Goal: Complete application form

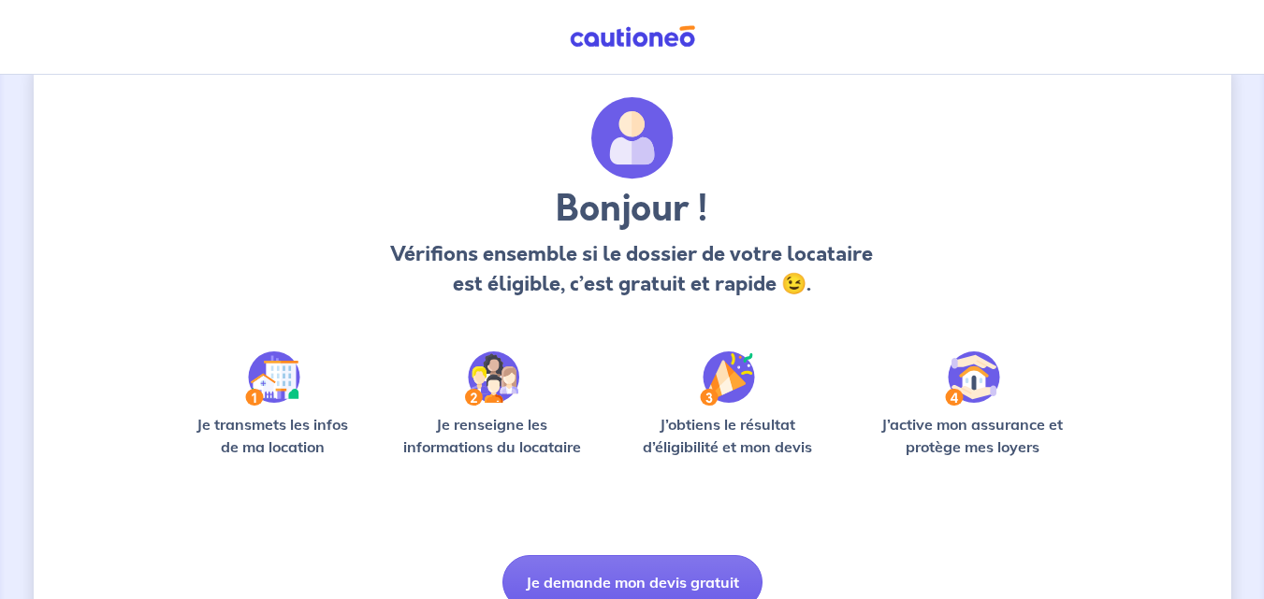
scroll to position [130, 0]
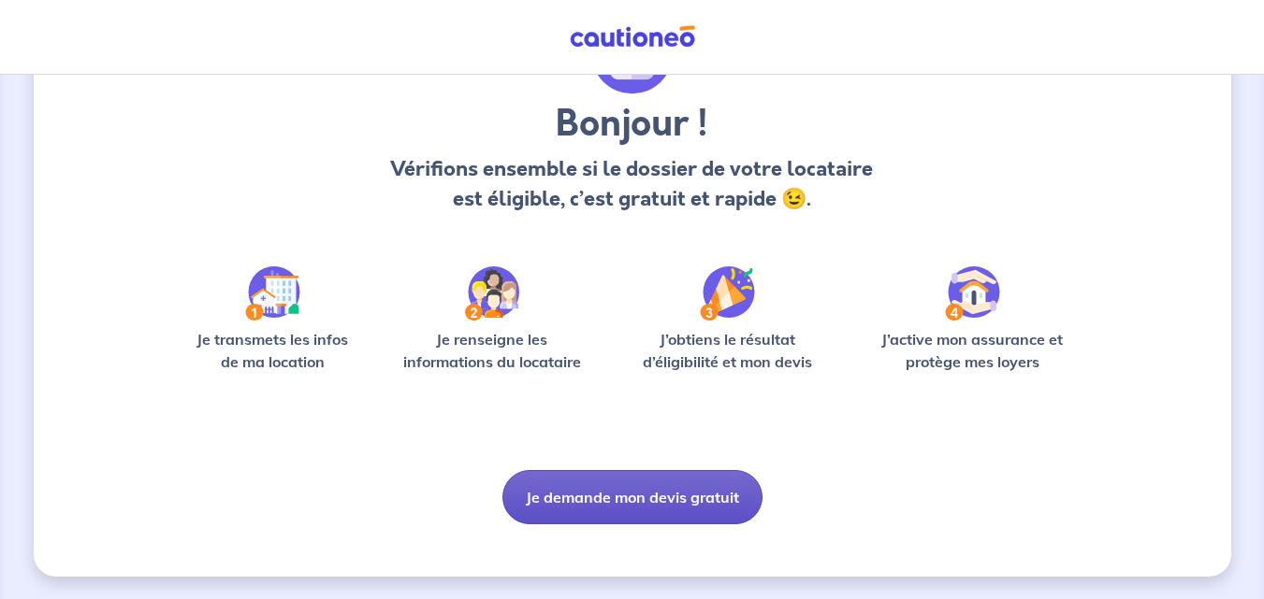
click at [614, 492] on button "Je demande mon devis gratuit" at bounding box center [632, 497] width 260 height 54
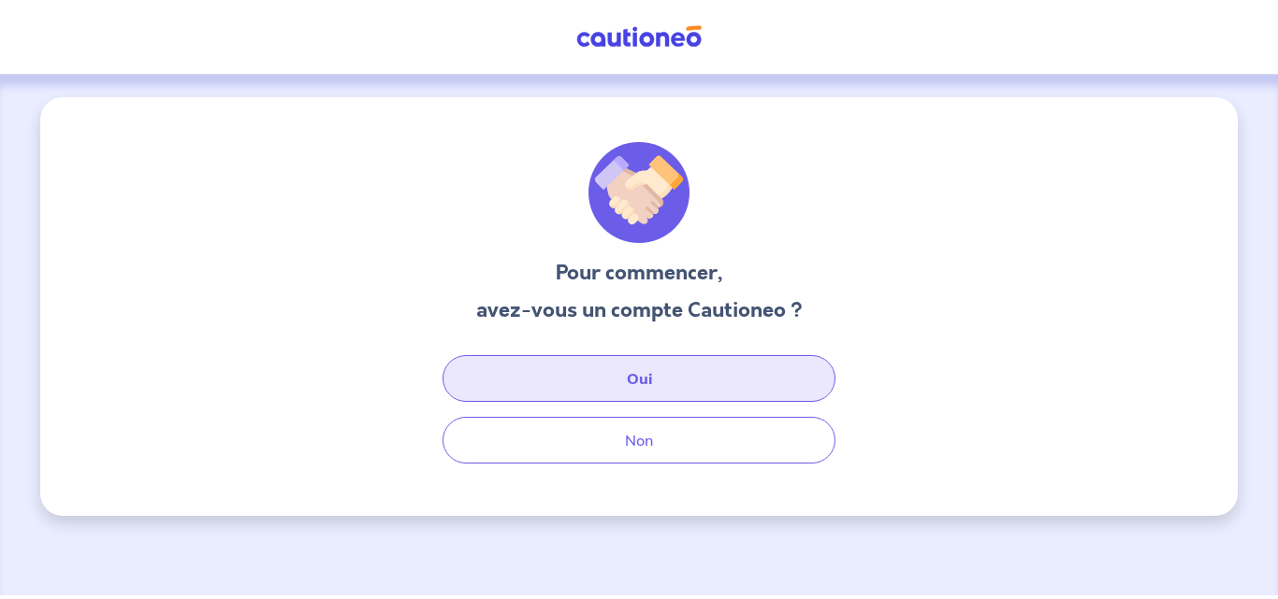
click at [636, 376] on button "Oui" at bounding box center [638, 378] width 393 height 47
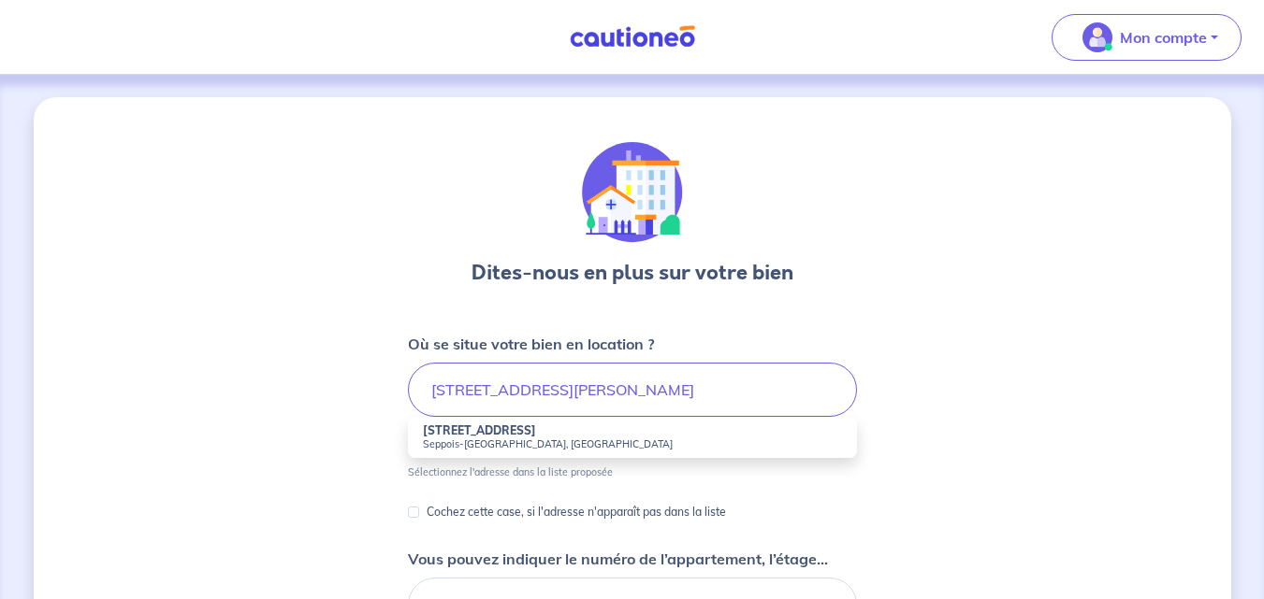
click at [509, 457] on li "[STREET_ADDRESS]" at bounding box center [632, 437] width 449 height 41
type input "[STREET_ADDRESS]"
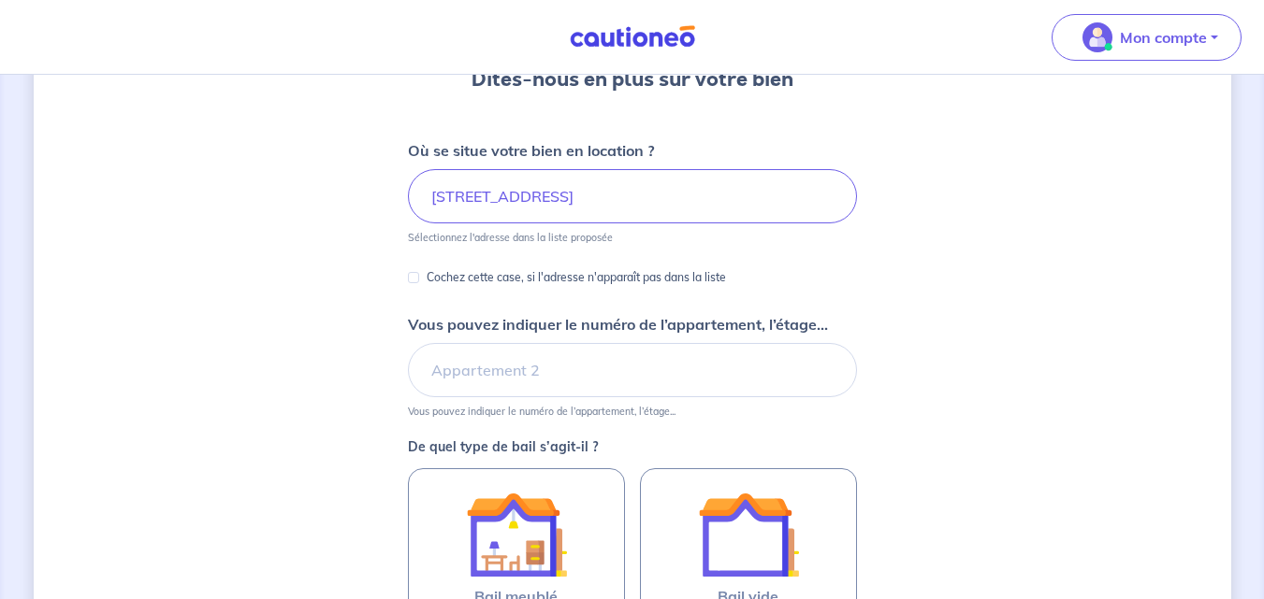
scroll to position [202, 0]
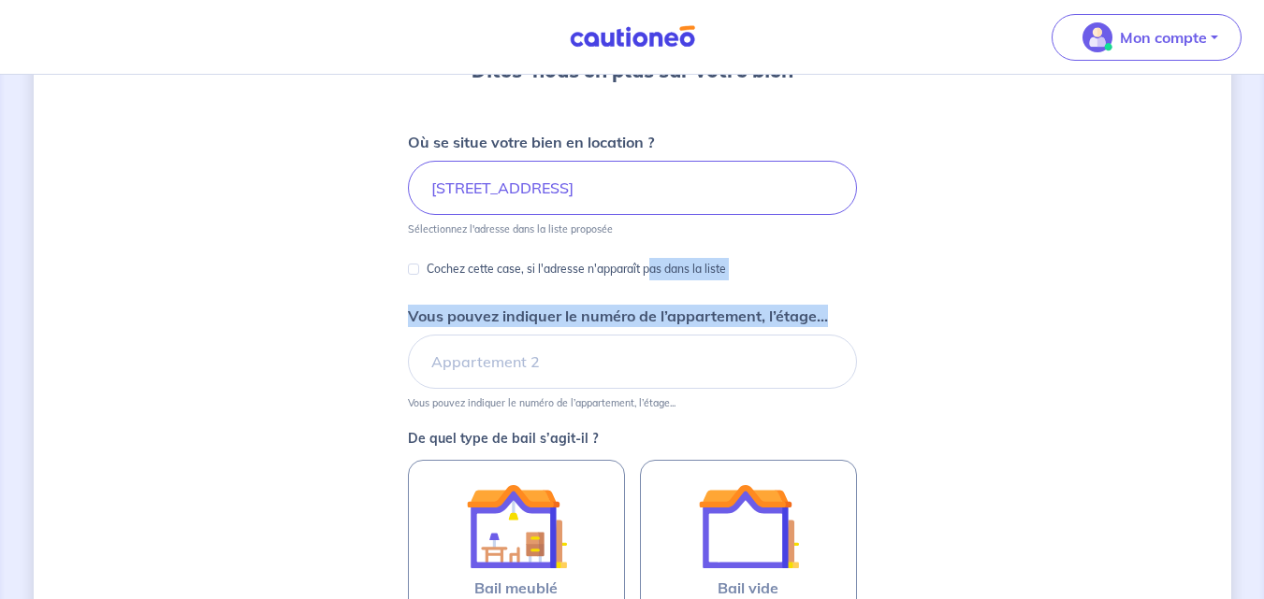
drag, startPoint x: 652, startPoint y: 290, endPoint x: 759, endPoint y: 330, distance: 114.8
click at [759, 330] on form "Où se situe votre bien en location ? [STREET_ADDRESS] Sélectionnez l'adresse da…" at bounding box center [632, 477] width 449 height 692
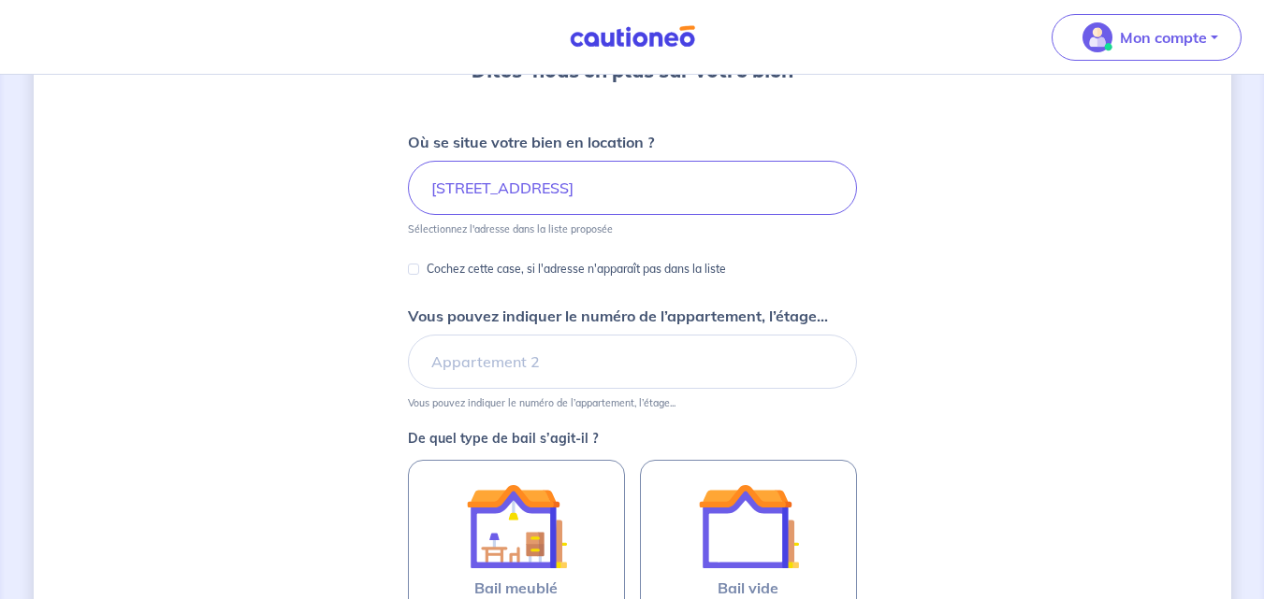
click at [866, 231] on div "Dites-nous en plus sur votre bien Où se situe votre bien en location ? [STREET_…" at bounding box center [632, 385] width 1197 height 980
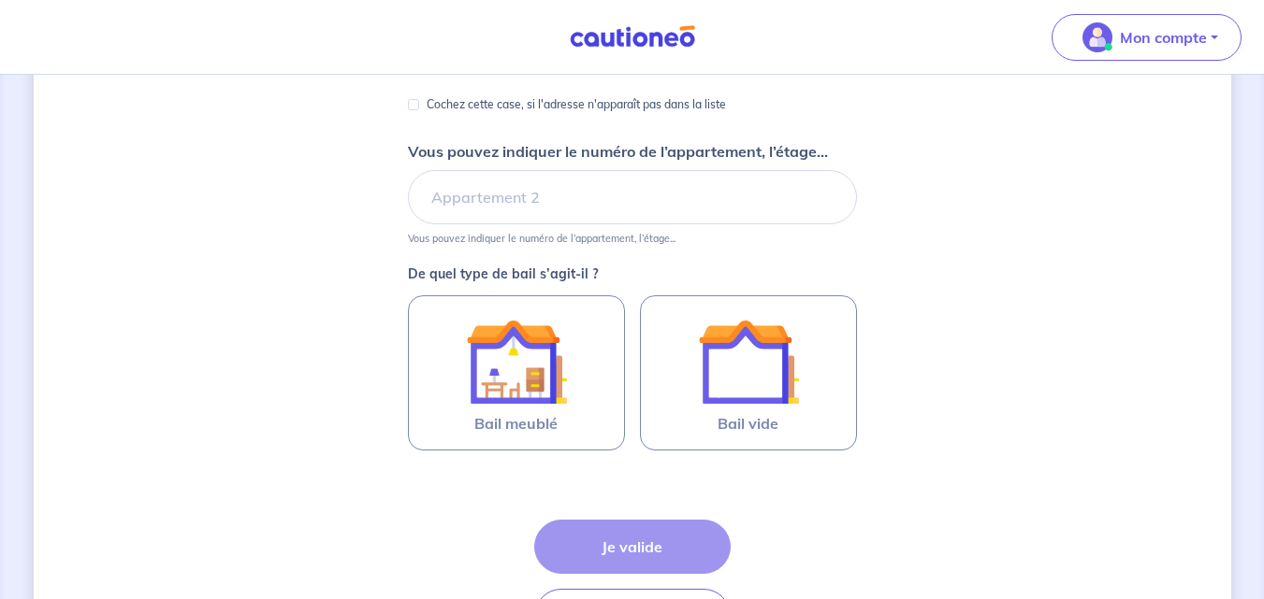
scroll to position [368, 0]
click at [567, 199] on input "Vous pouvez indiquer le numéro de l’appartement, l’étage..." at bounding box center [632, 196] width 449 height 54
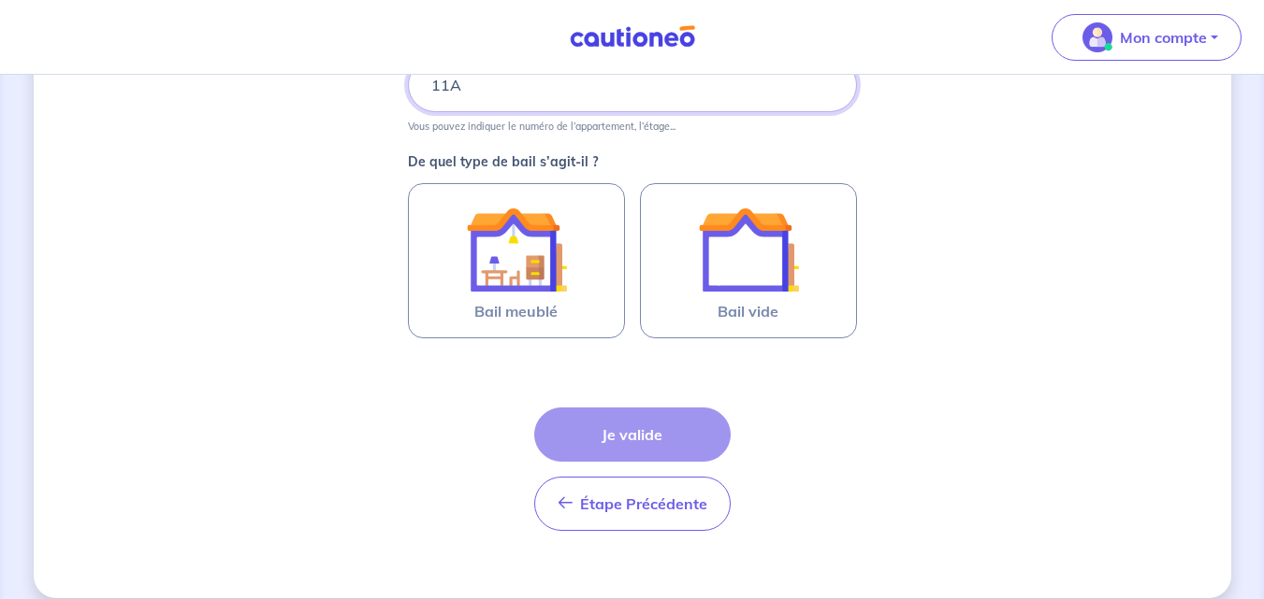
scroll to position [482, 0]
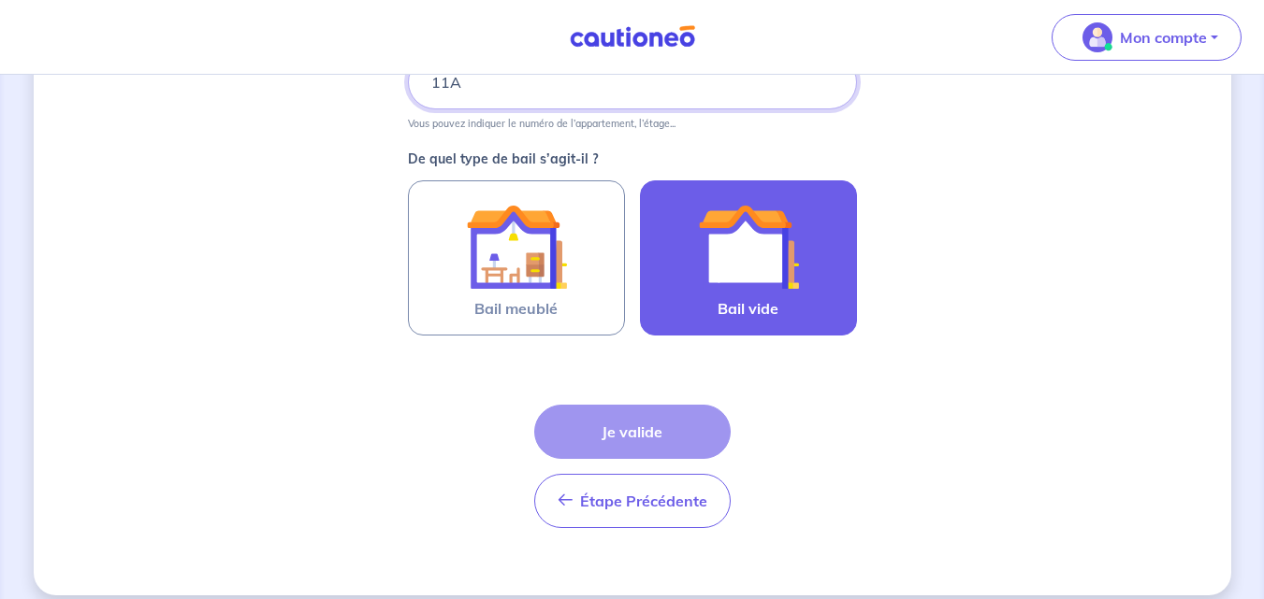
type input "11A"
click at [779, 261] on img at bounding box center [748, 246] width 101 height 101
click at [0, 0] on input "Bail vide" at bounding box center [0, 0] width 0 height 0
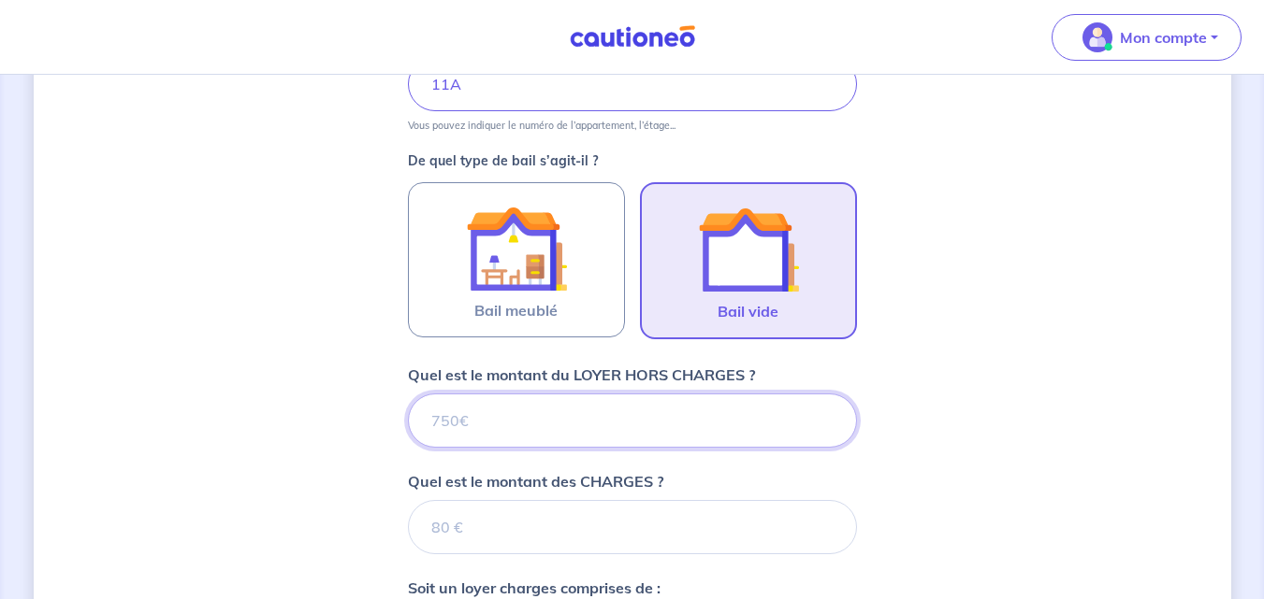
scroll to position [490, 0]
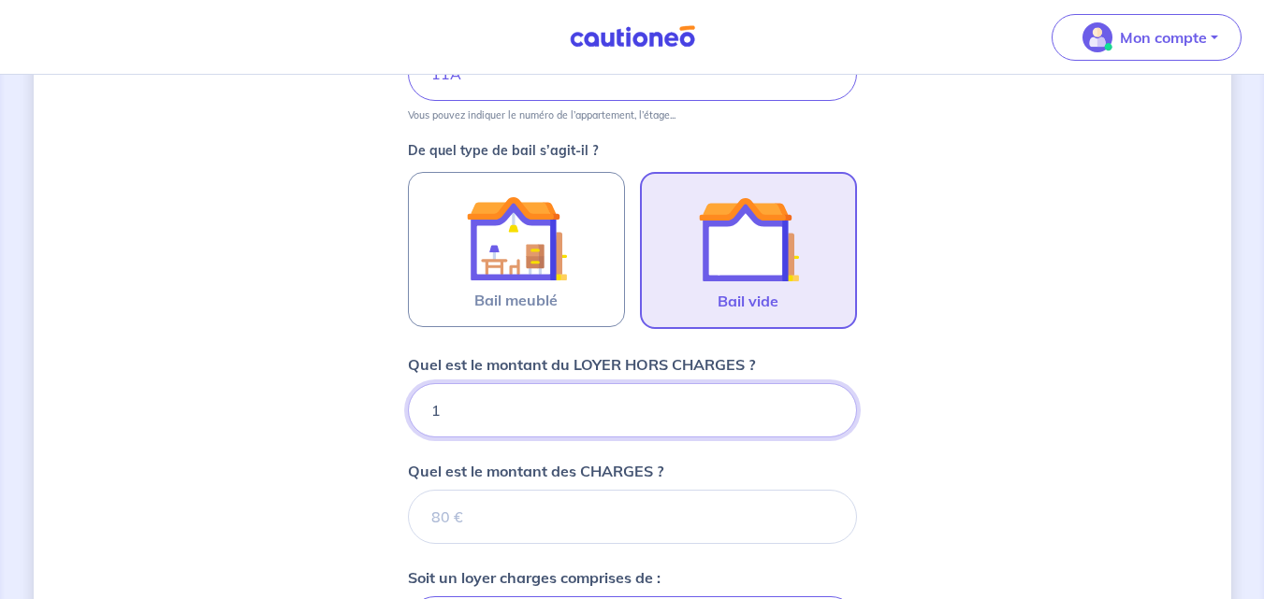
type input "11"
type input "1100"
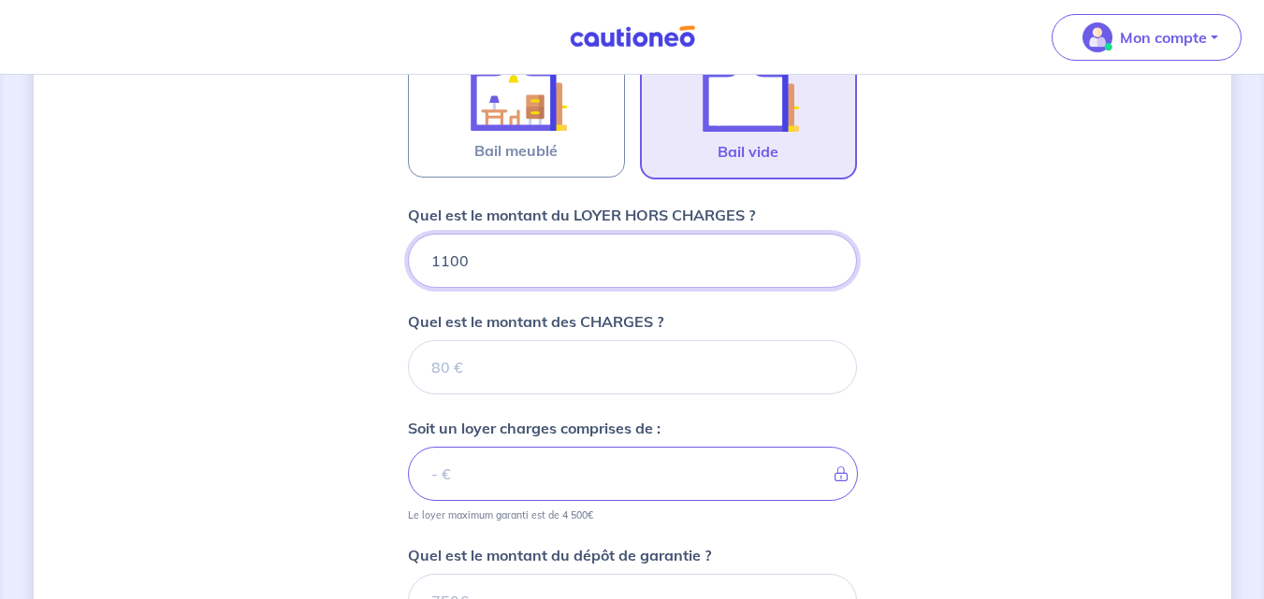
scroll to position [645, 0]
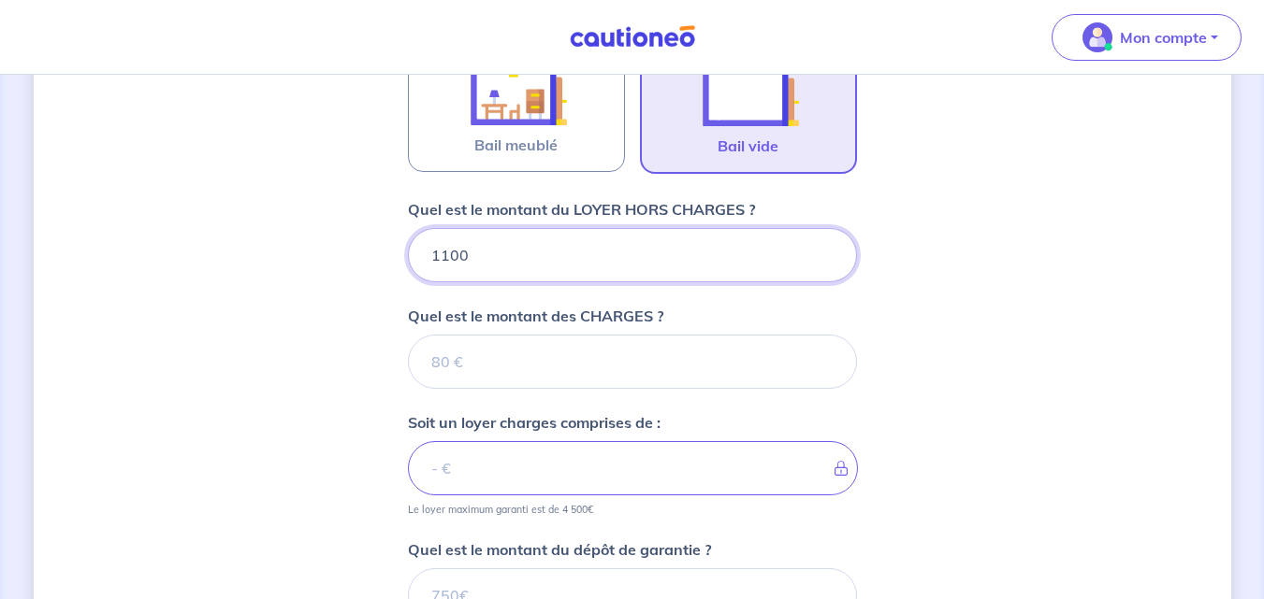
type input "1100"
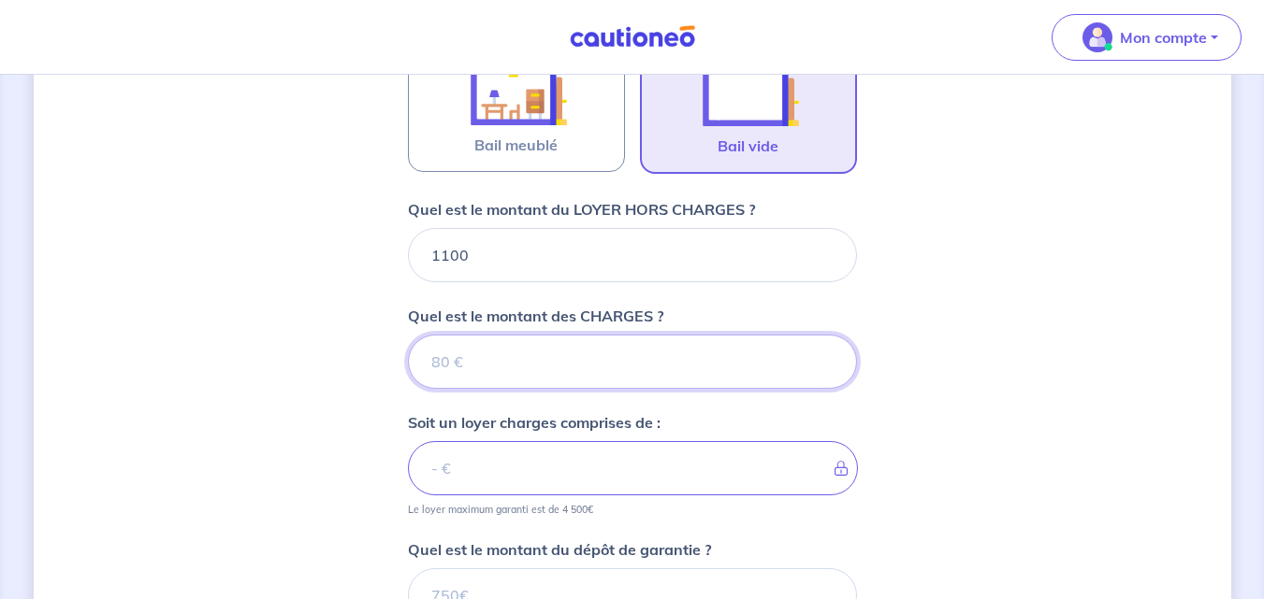
click at [536, 363] on input "Quel est le montant des CHARGES ?" at bounding box center [632, 362] width 449 height 54
type input "20"
type input "1120"
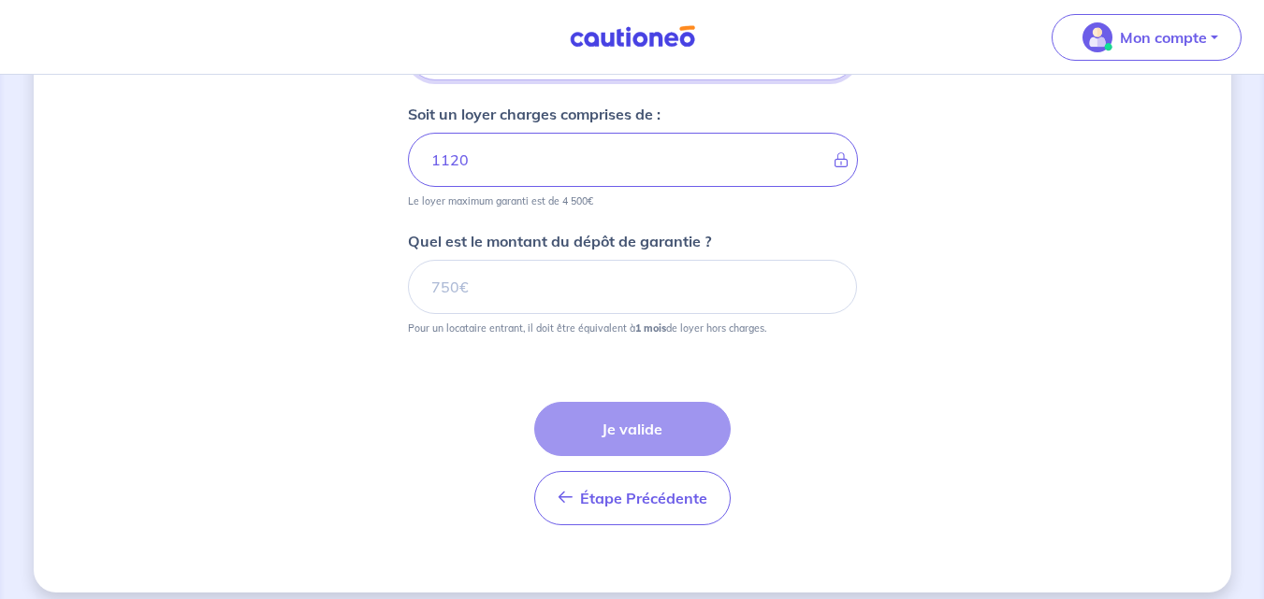
scroll to position [955, 0]
type input "20"
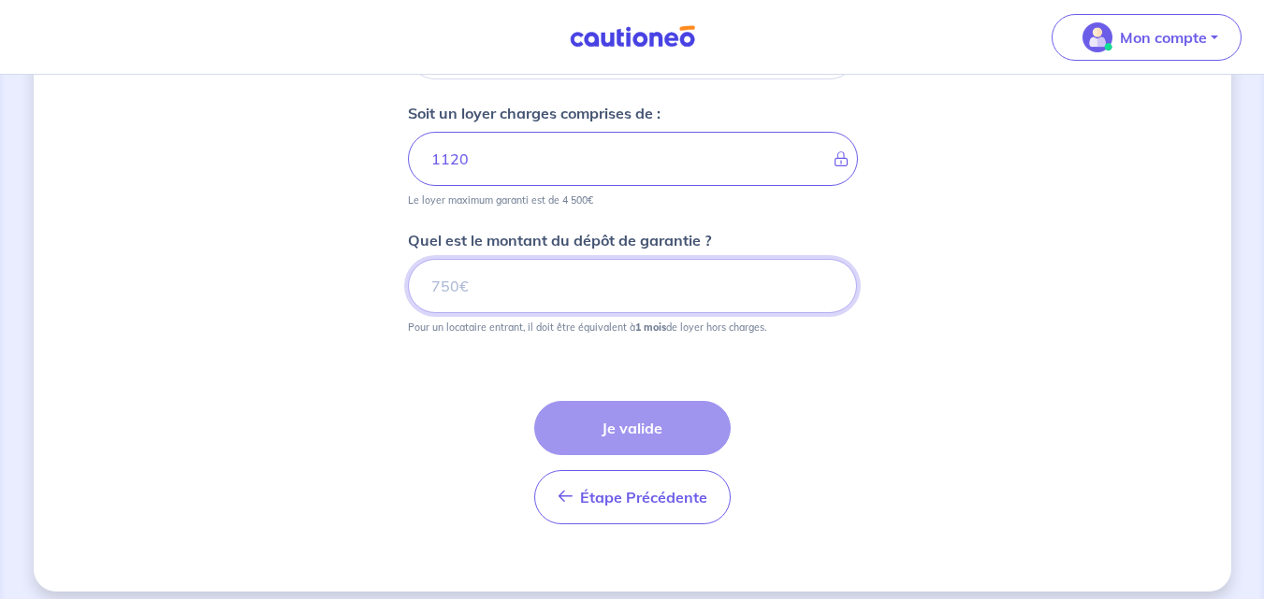
click at [494, 306] on input "Quel est le montant du dépôt de garantie ?" at bounding box center [632, 286] width 449 height 54
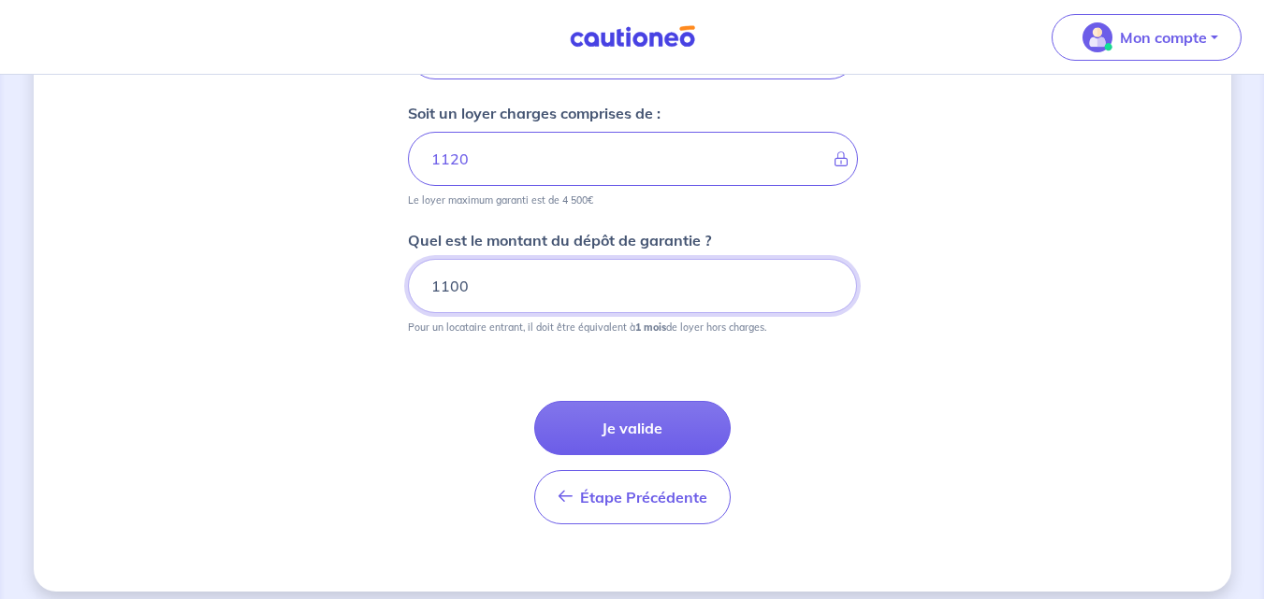
scroll to position [970, 0]
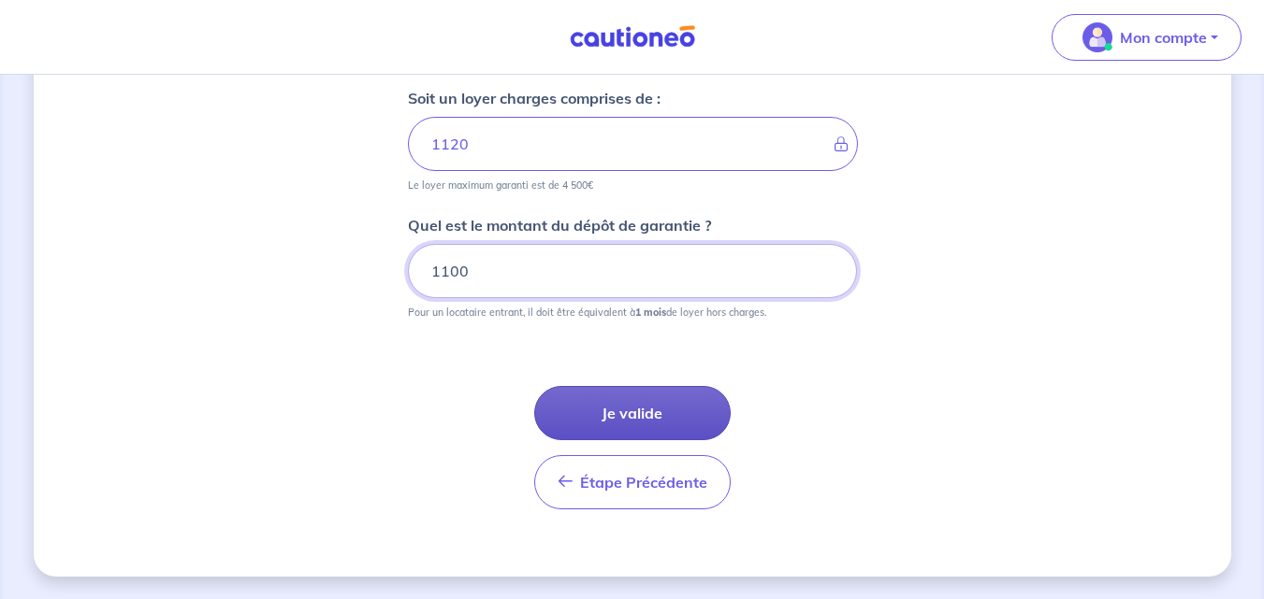
type input "1100"
click at [620, 398] on button "Je valide" at bounding box center [632, 413] width 196 height 54
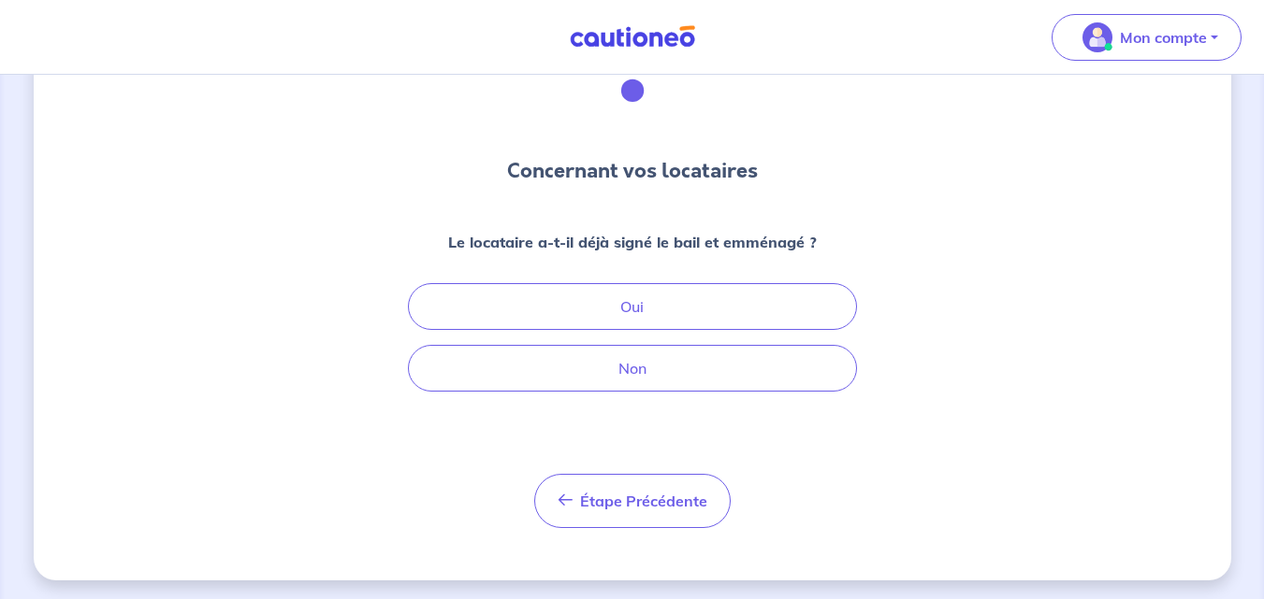
scroll to position [106, 0]
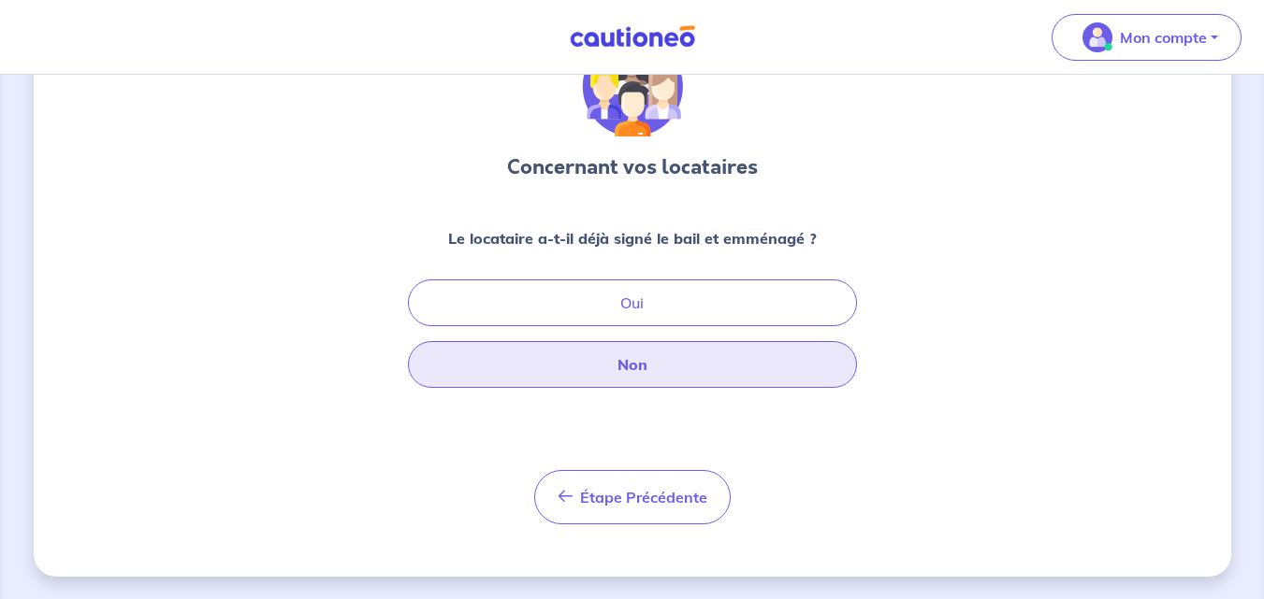
click at [604, 368] on button "Non" at bounding box center [632, 364] width 449 height 47
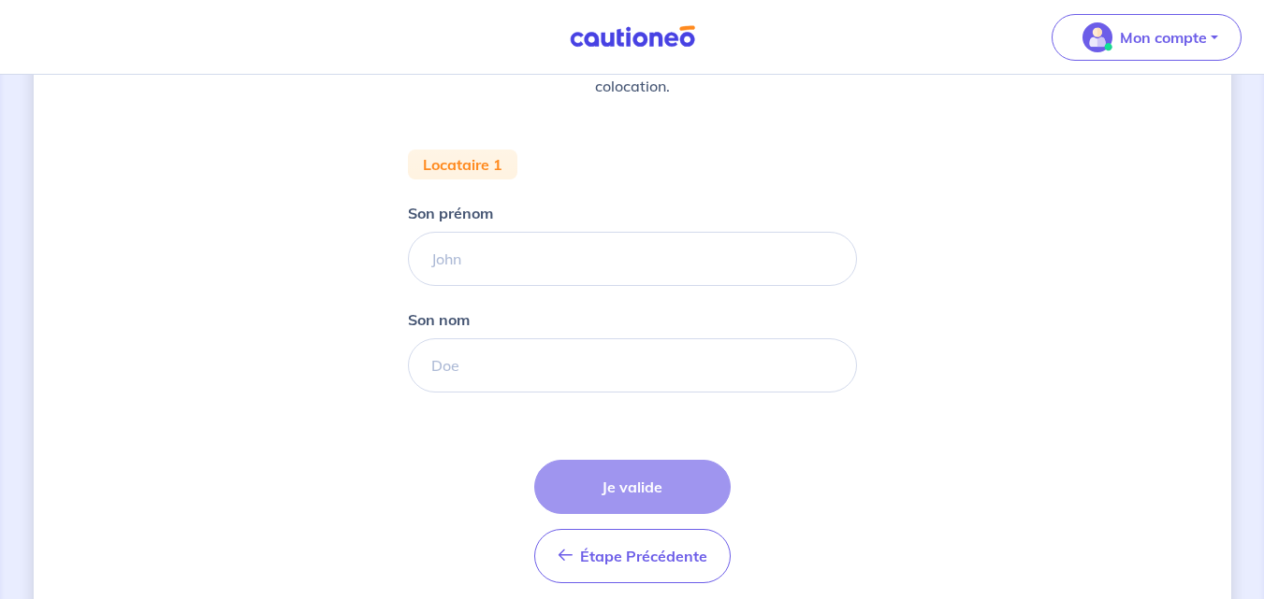
scroll to position [308, 0]
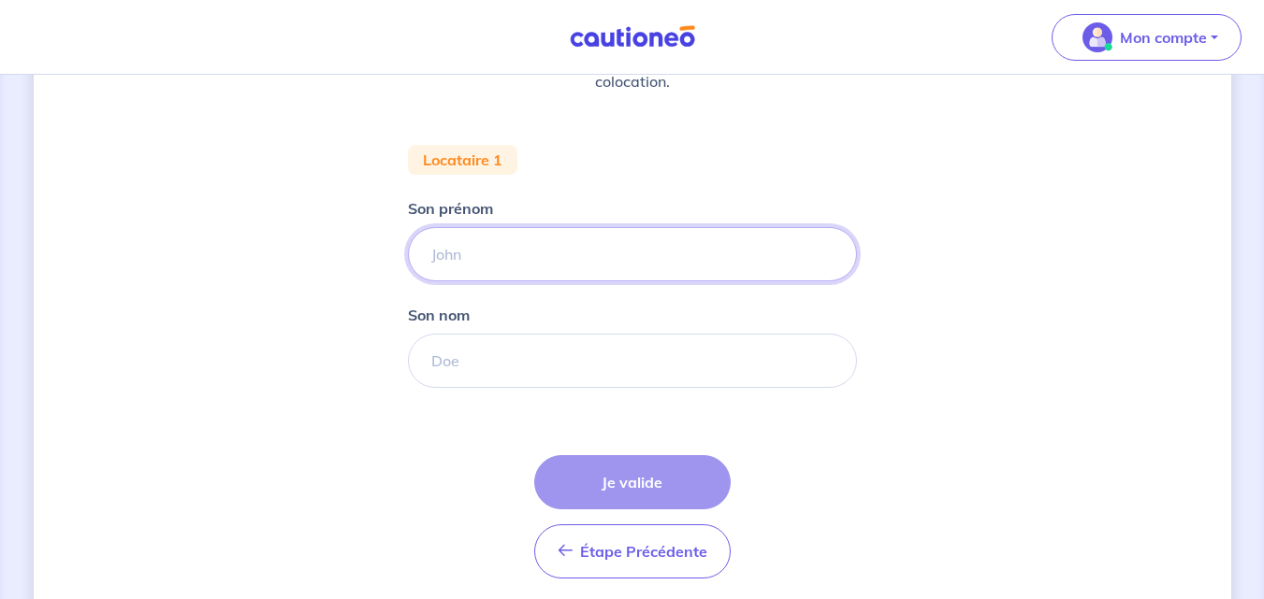
click at [552, 260] on input "Son prénom" at bounding box center [632, 254] width 449 height 54
type input "[PERSON_NAME]"
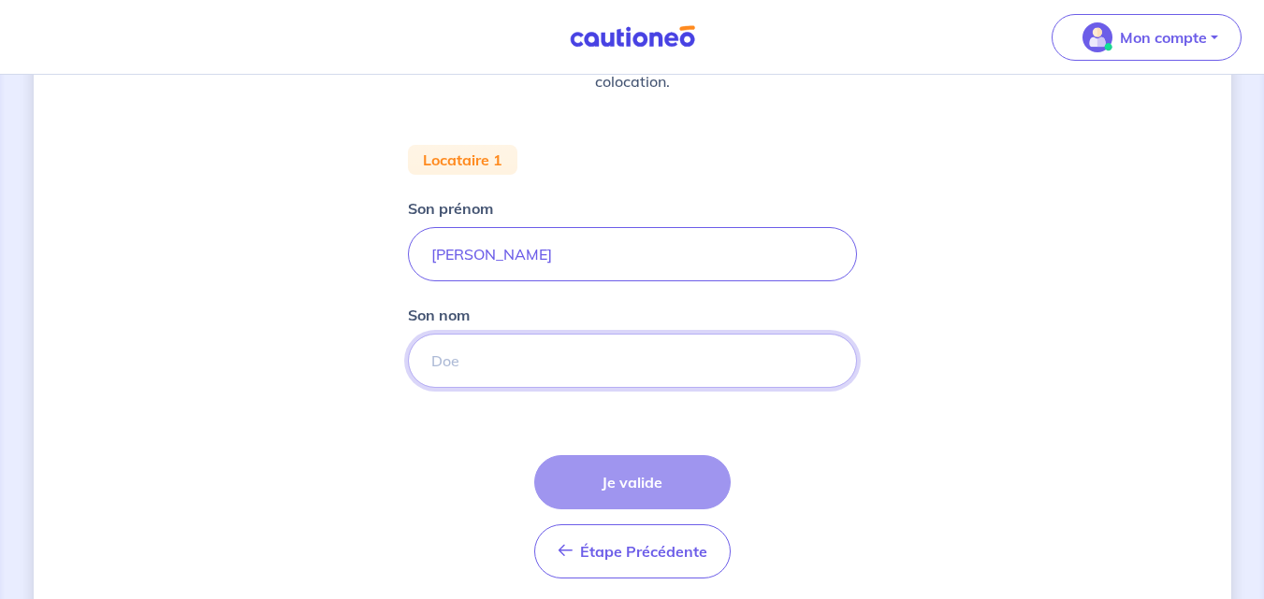
click at [500, 378] on input "Son nom" at bounding box center [632, 361] width 449 height 54
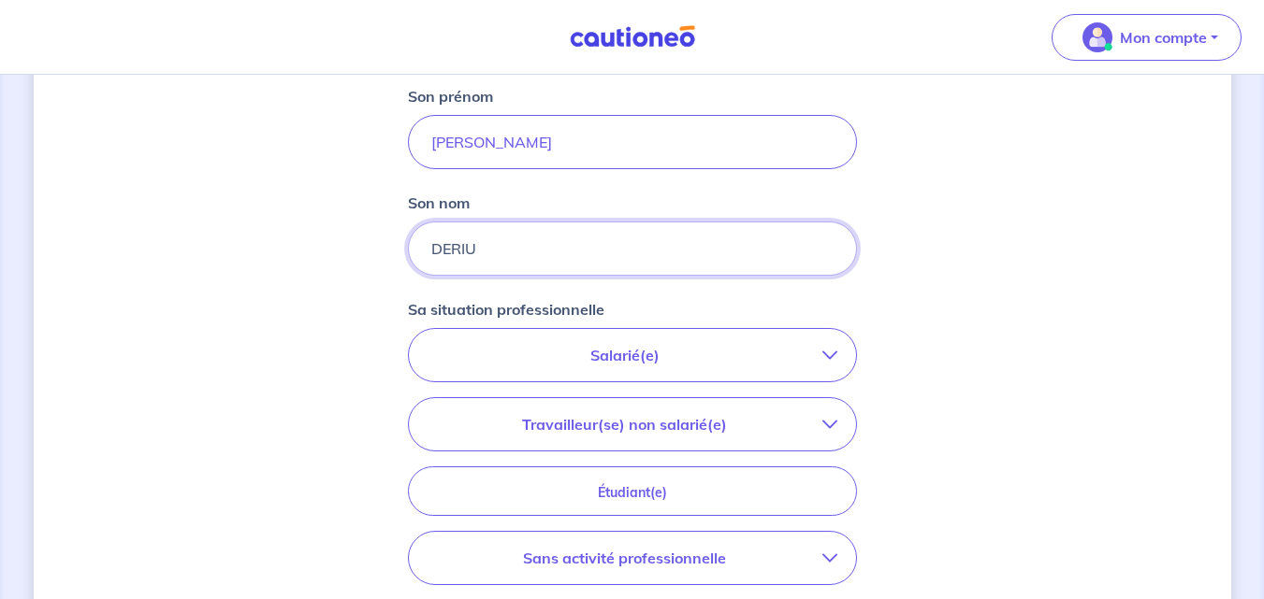
scroll to position [426, 0]
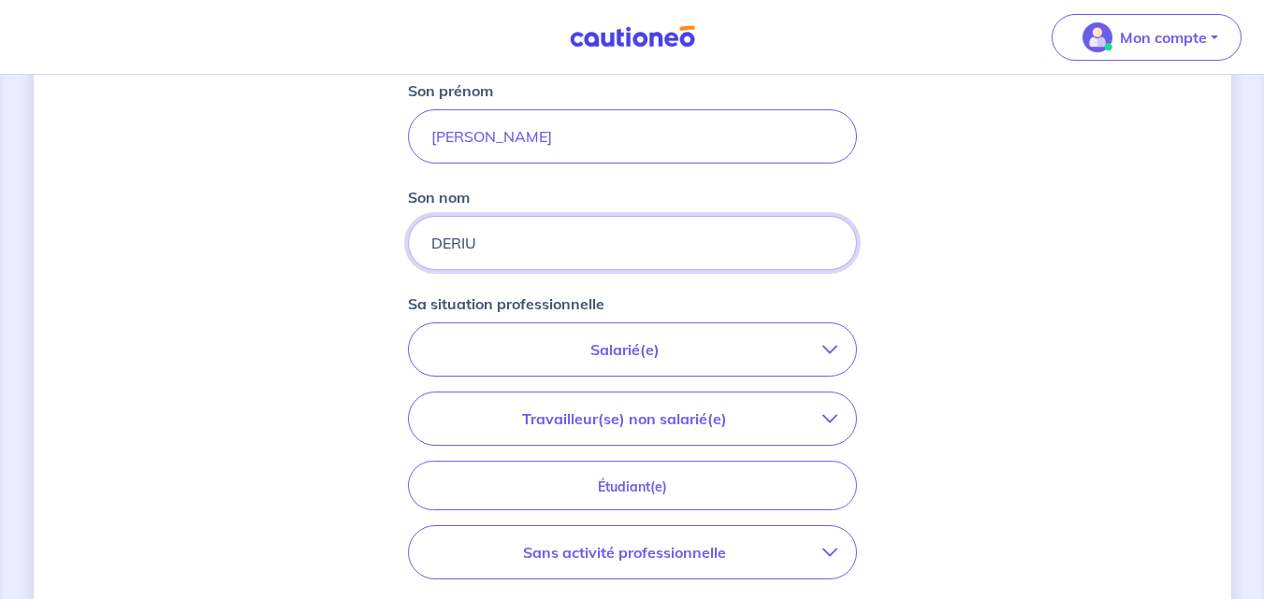
type input "DERIU"
click at [723, 346] on p "Salarié(e)" at bounding box center [624, 350] width 395 height 22
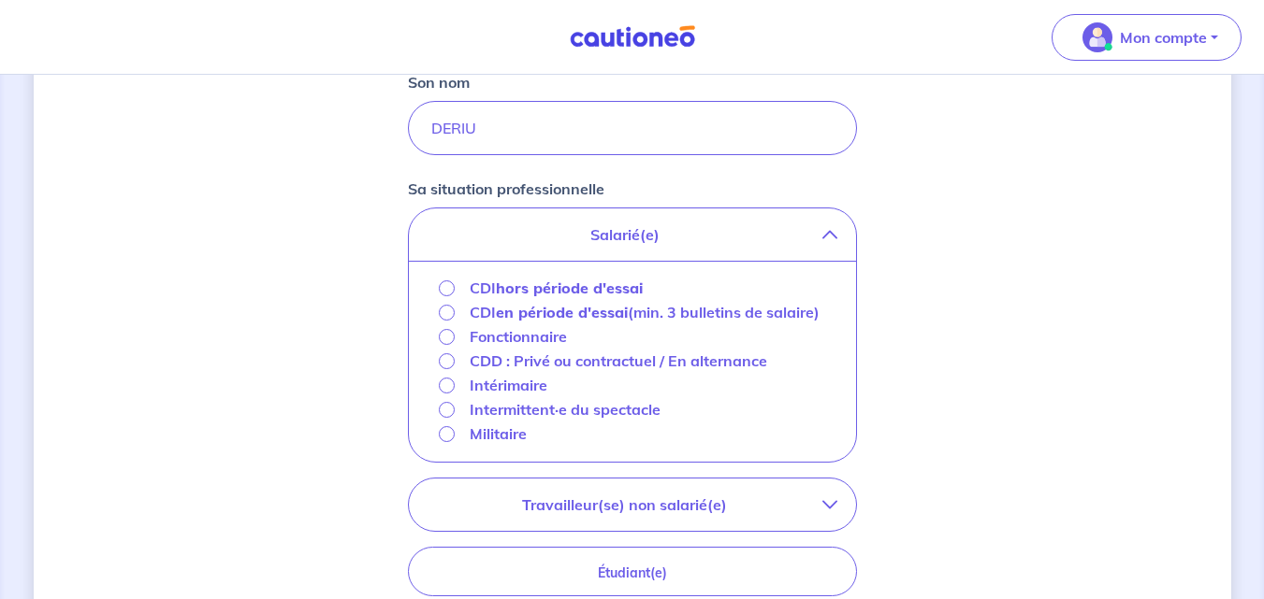
scroll to position [551, 0]
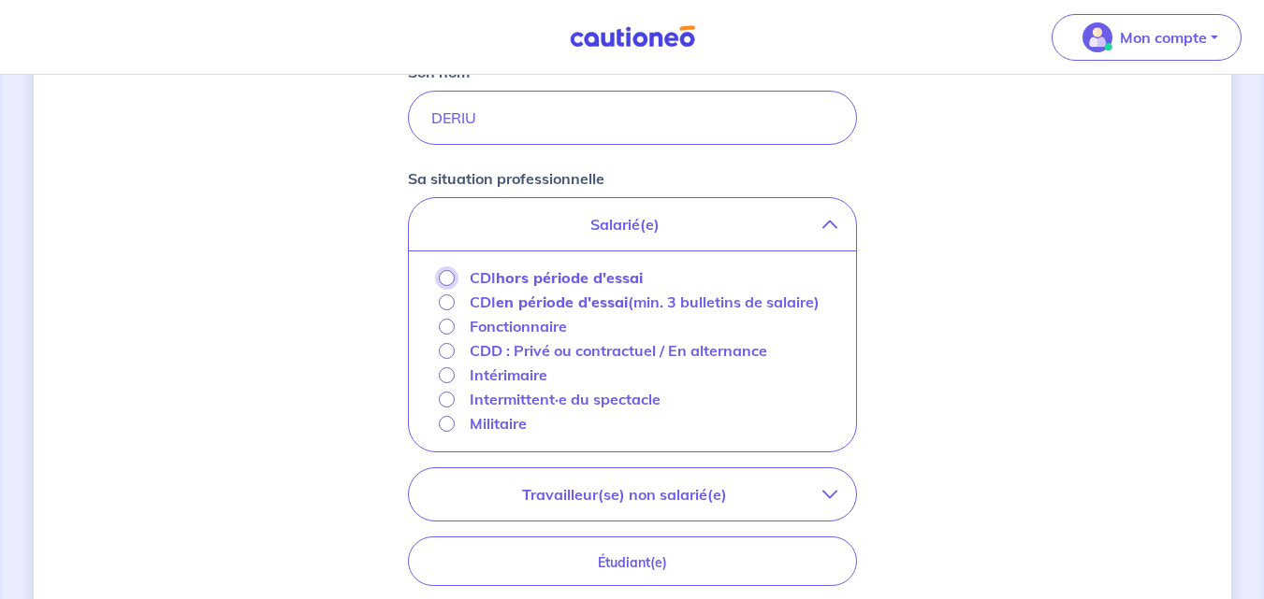
click at [448, 278] on input "CDI hors période d'essai" at bounding box center [447, 278] width 16 height 16
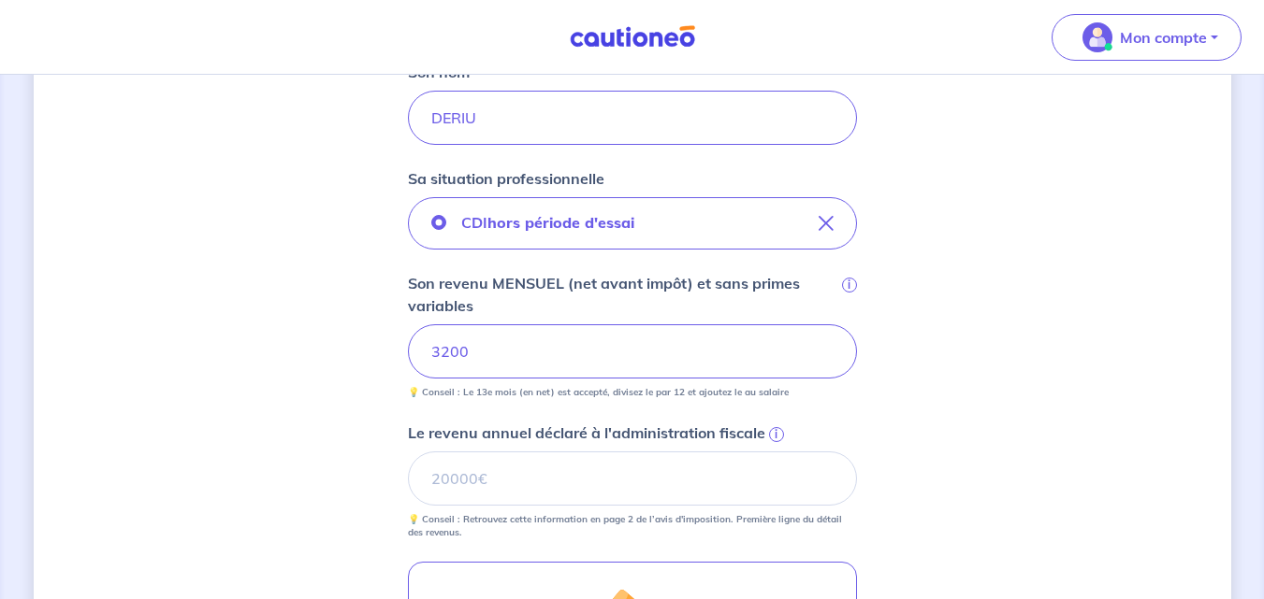
click at [1082, 173] on div "Concernant vos locataires 💡 Pour info : nous acceptons les personnes seules, le…" at bounding box center [632, 276] width 1197 height 1461
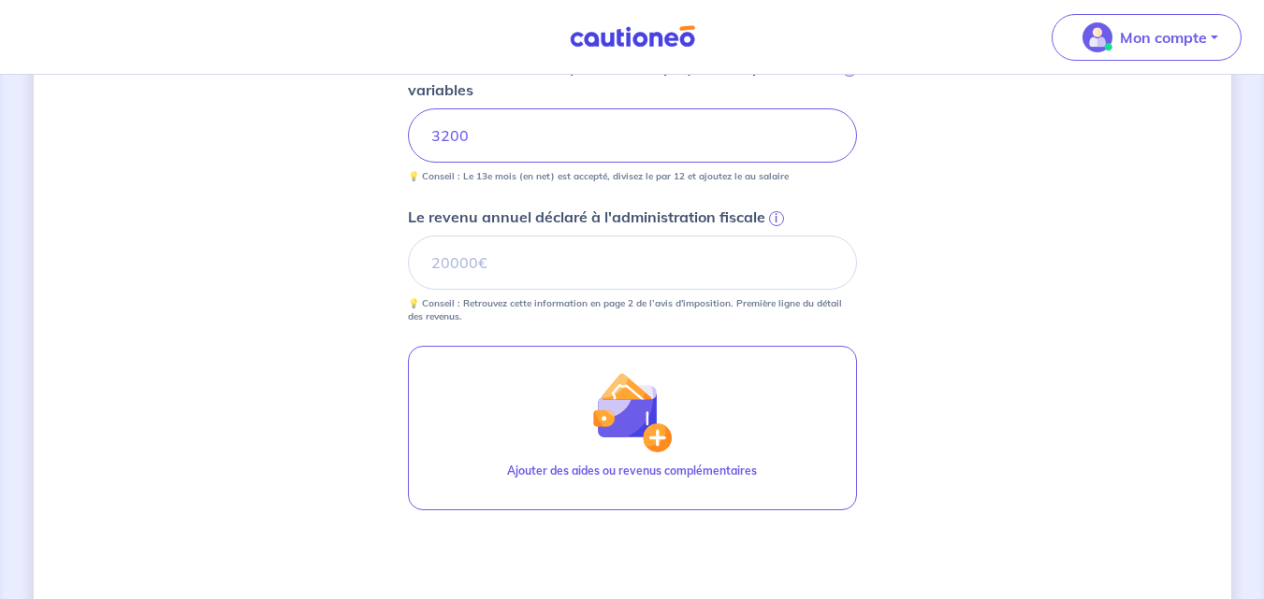
scroll to position [774, 0]
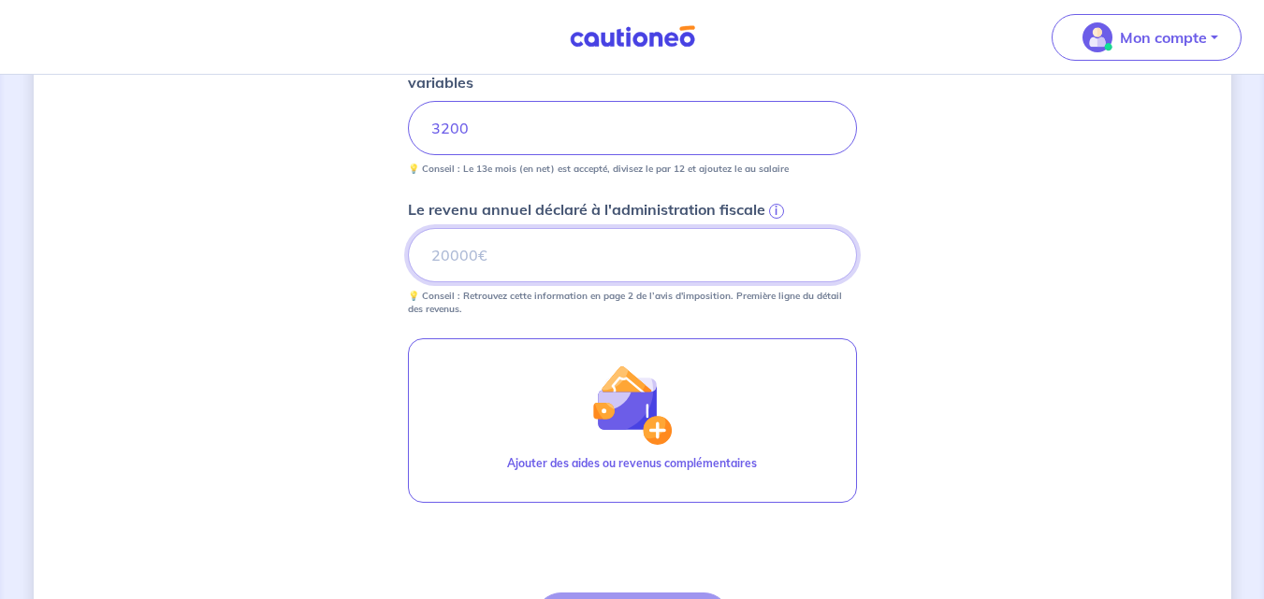
click at [534, 265] on input "Le revenu annuel déclaré à l'administration fiscale i" at bounding box center [632, 255] width 449 height 54
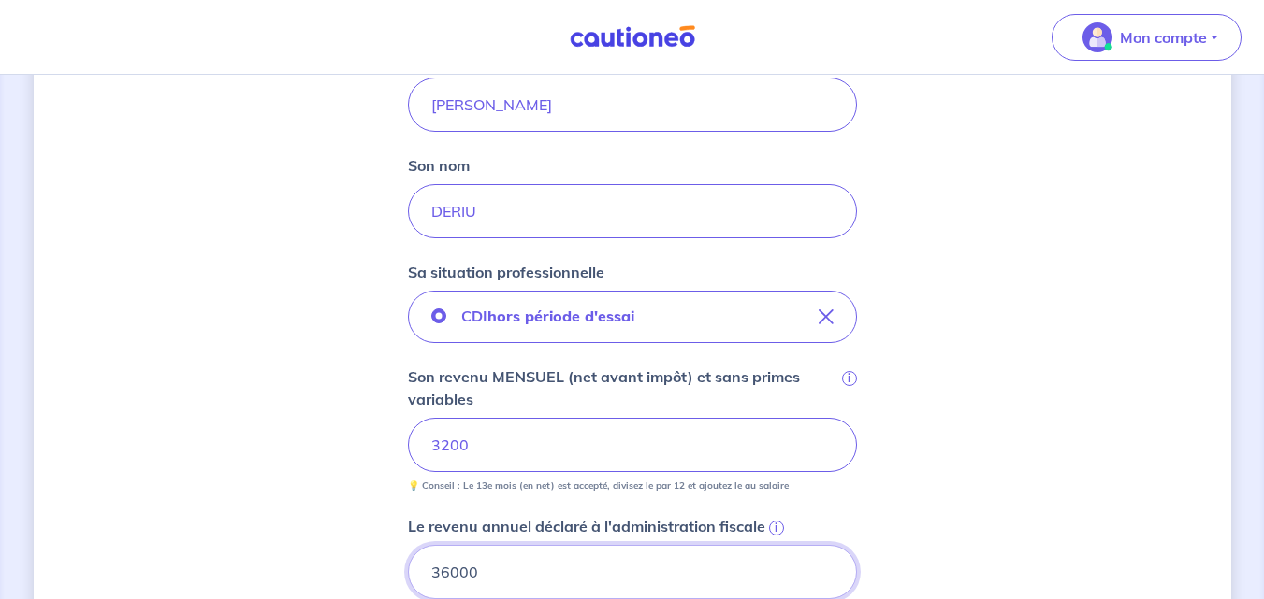
scroll to position [434, 0]
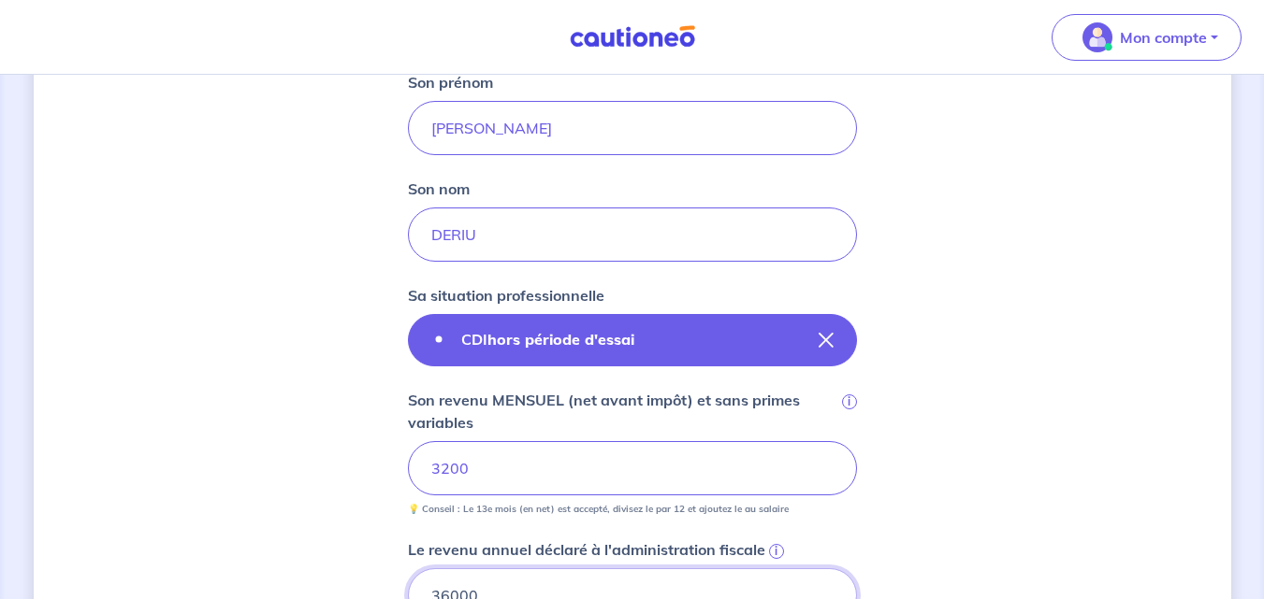
type input "36000"
click at [697, 339] on button "CDI hors période d'essai" at bounding box center [632, 340] width 449 height 52
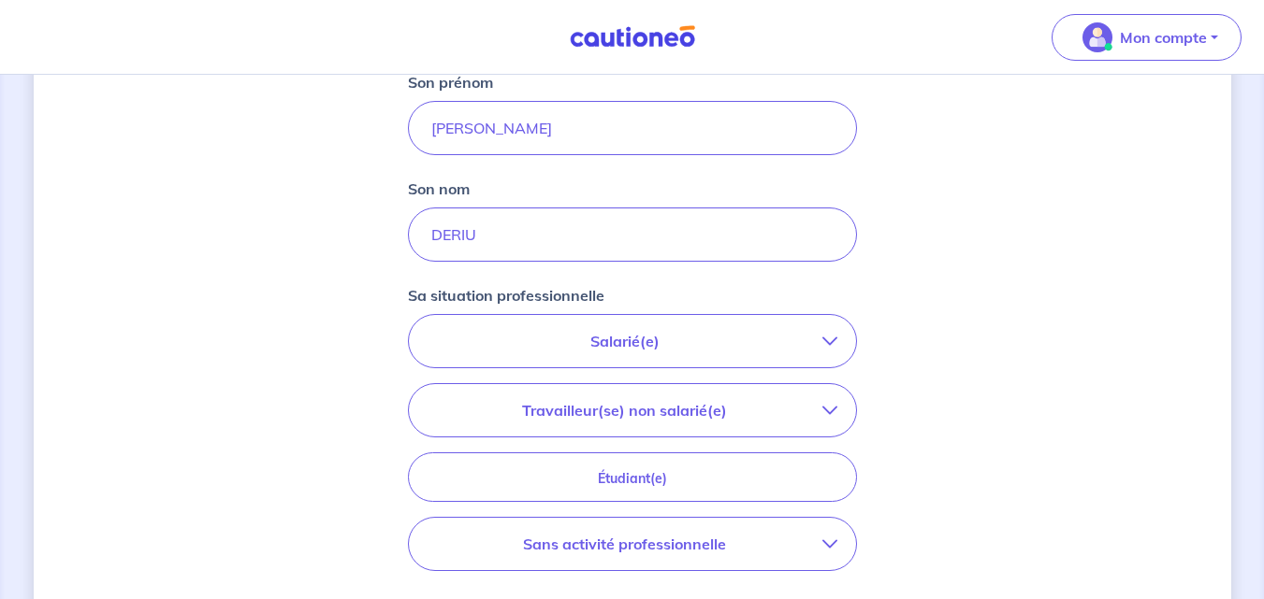
click at [697, 339] on p "Salarié(e)" at bounding box center [624, 341] width 395 height 22
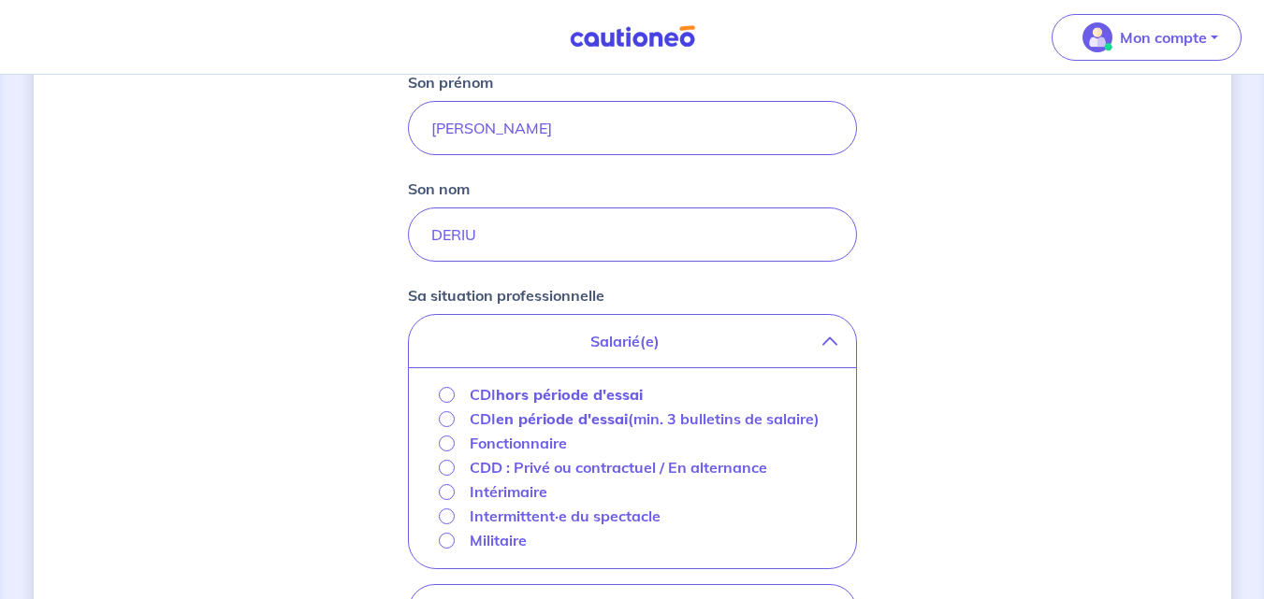
click at [697, 339] on p "Salarié(e)" at bounding box center [624, 341] width 395 height 22
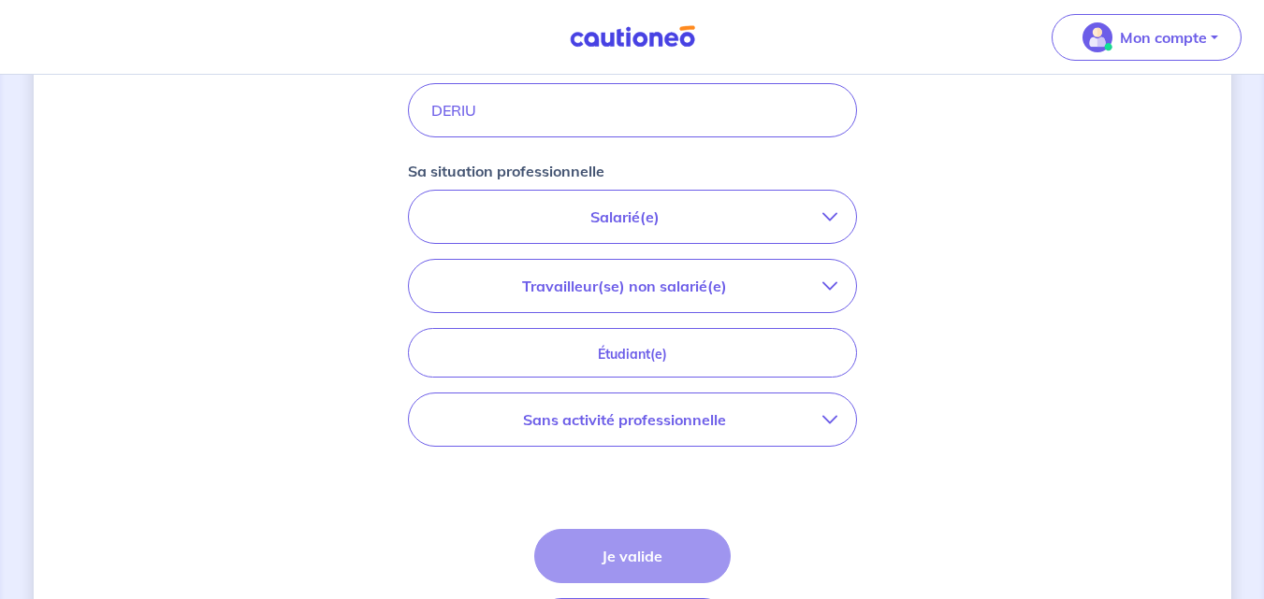
scroll to position [537, 0]
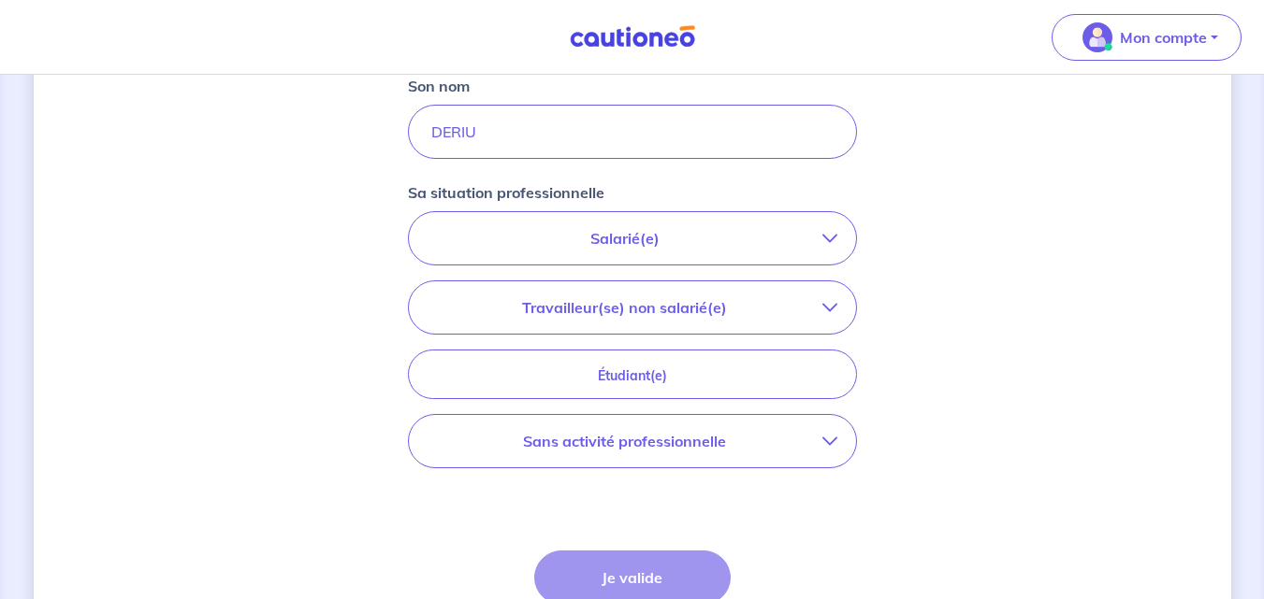
click at [814, 238] on p "Salarié(e)" at bounding box center [624, 238] width 395 height 22
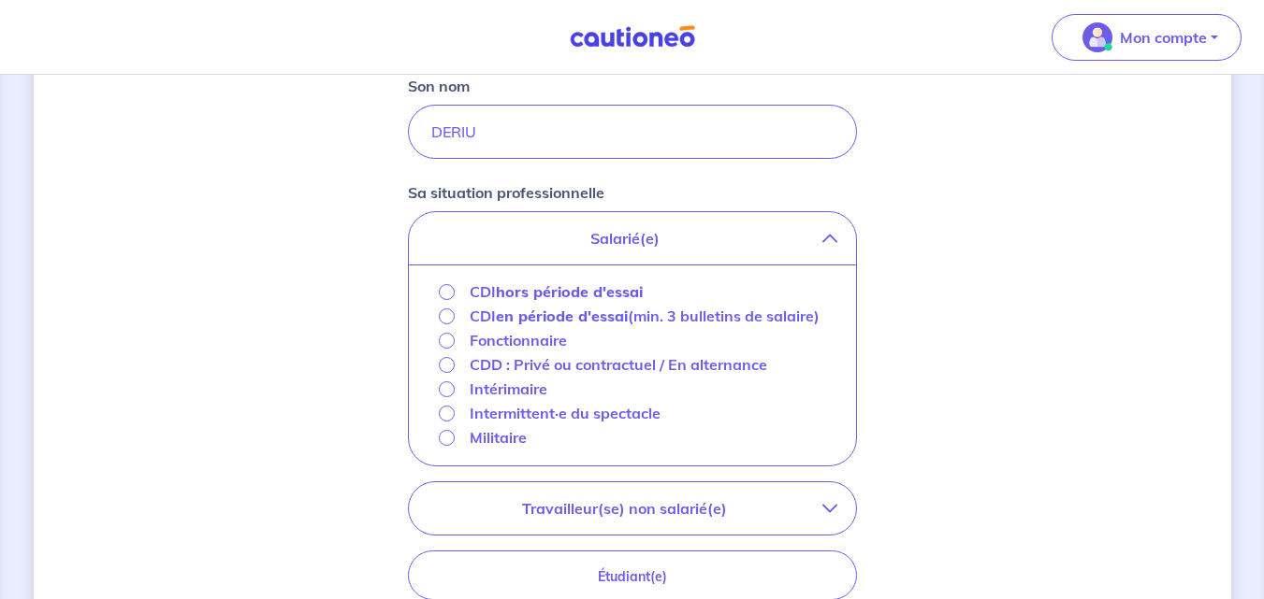
click at [559, 293] on strong "hors période d'essai" at bounding box center [569, 291] width 147 height 19
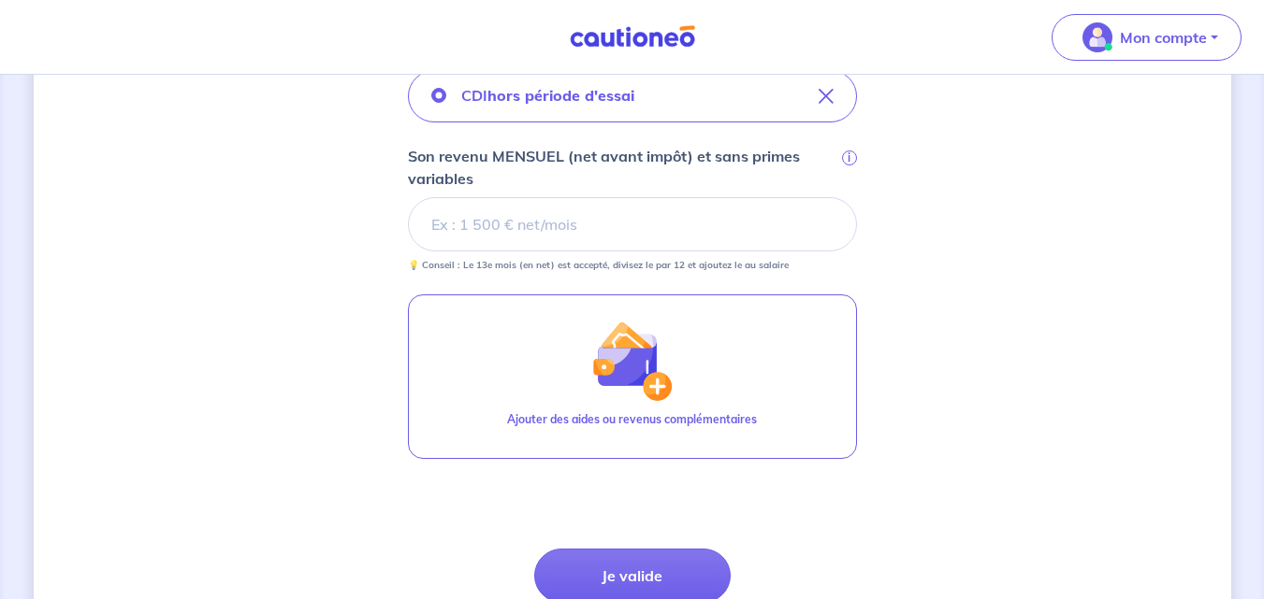
scroll to position [683, 0]
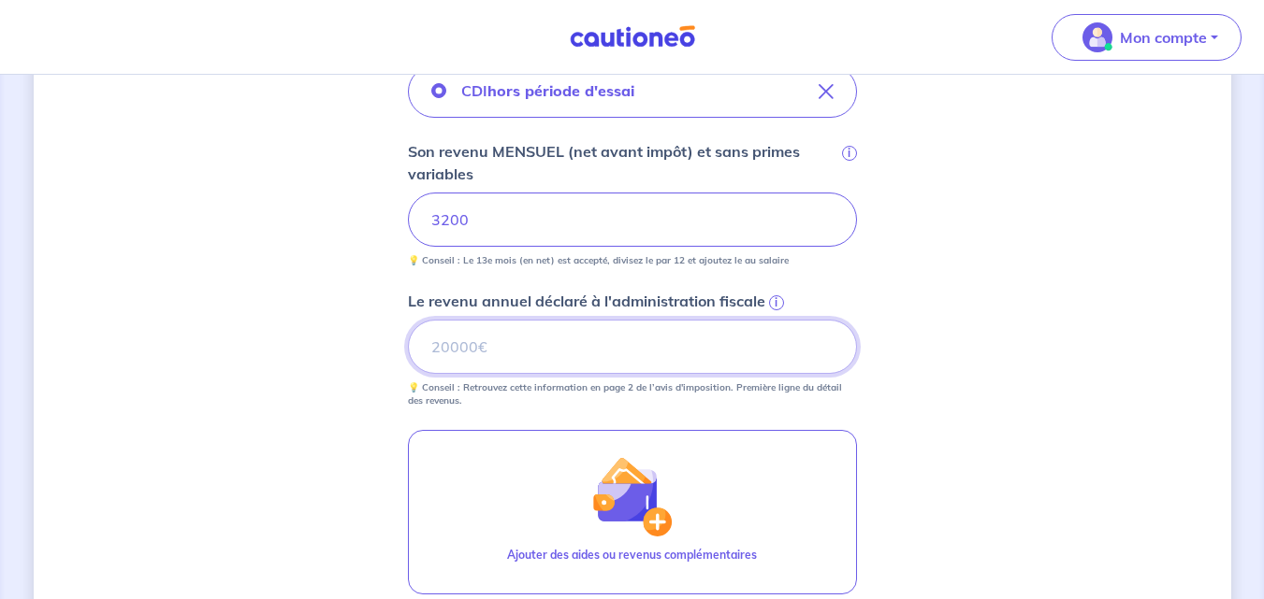
click at [566, 352] on input "Le revenu annuel déclaré à l'administration fiscale i" at bounding box center [632, 347] width 449 height 54
type input "36000"
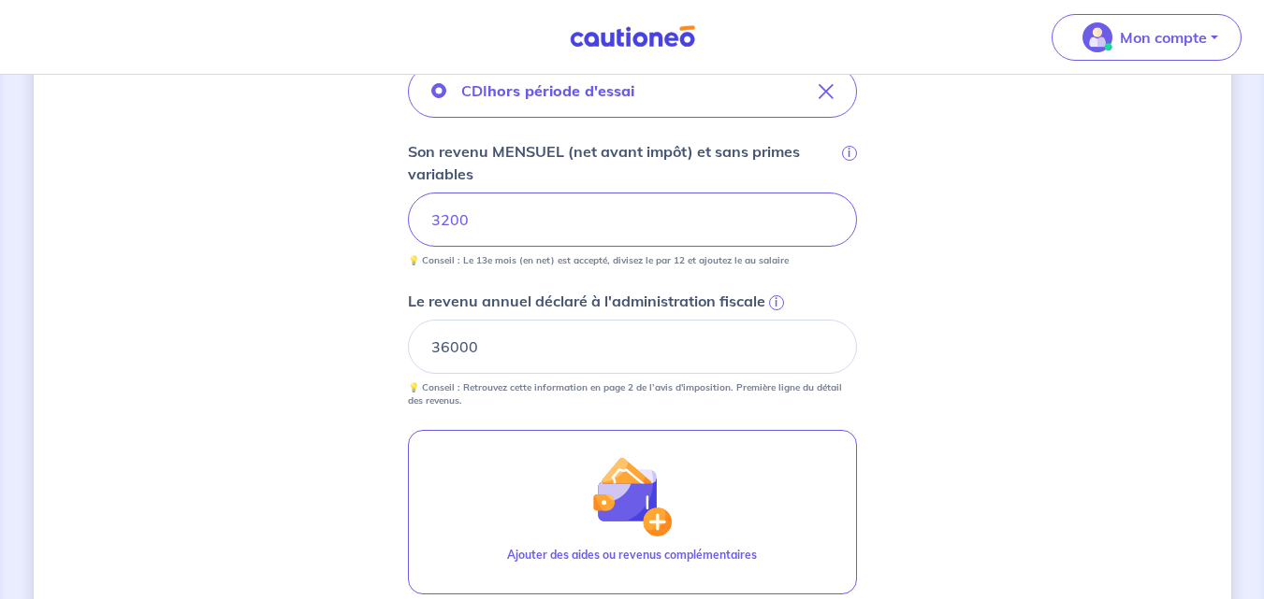
click at [991, 246] on div "Concernant vos locataires 💡 Pour info : nous acceptons les personnes seules, le…" at bounding box center [632, 145] width 1197 height 1461
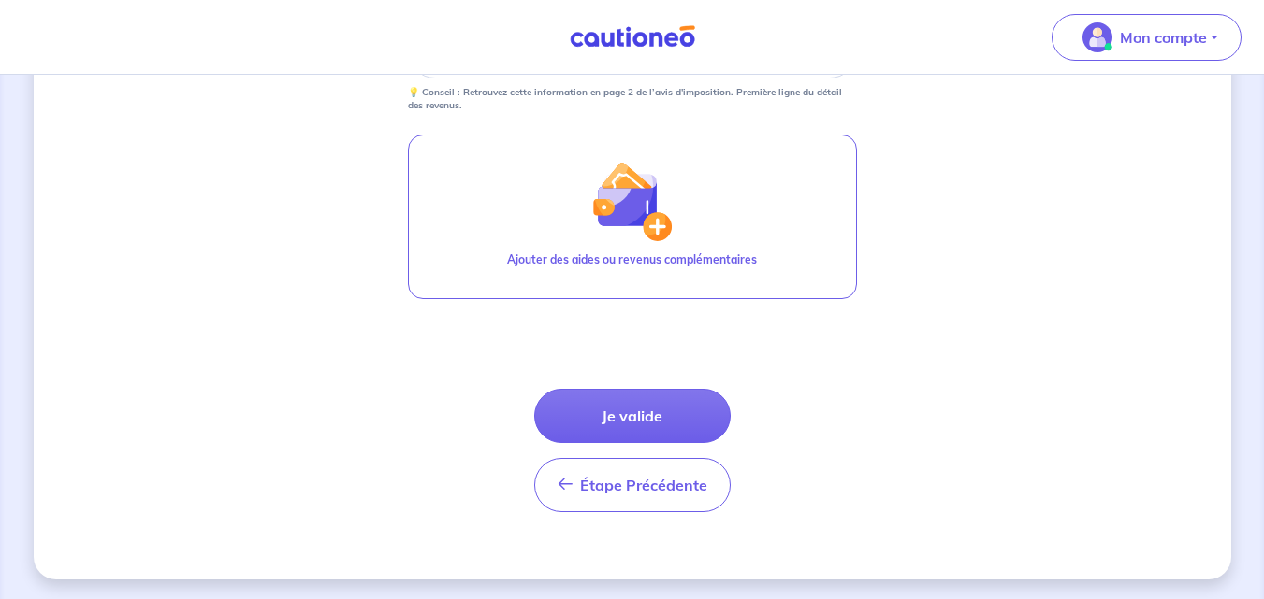
scroll to position [981, 0]
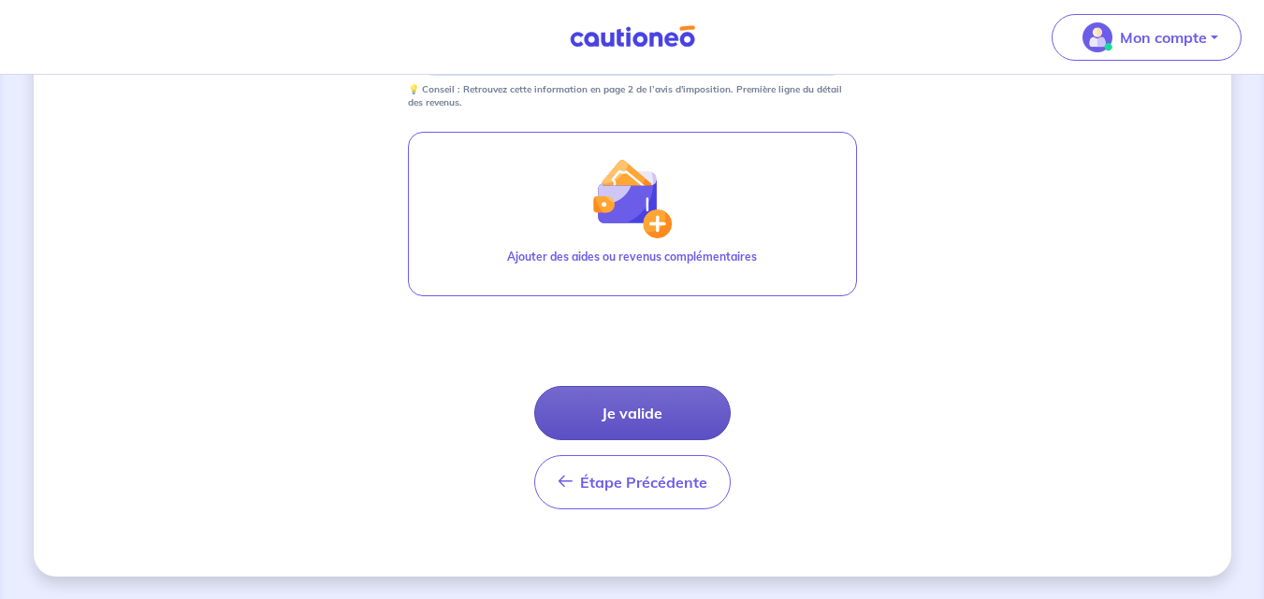
click at [616, 405] on button "Je valide" at bounding box center [632, 413] width 196 height 54
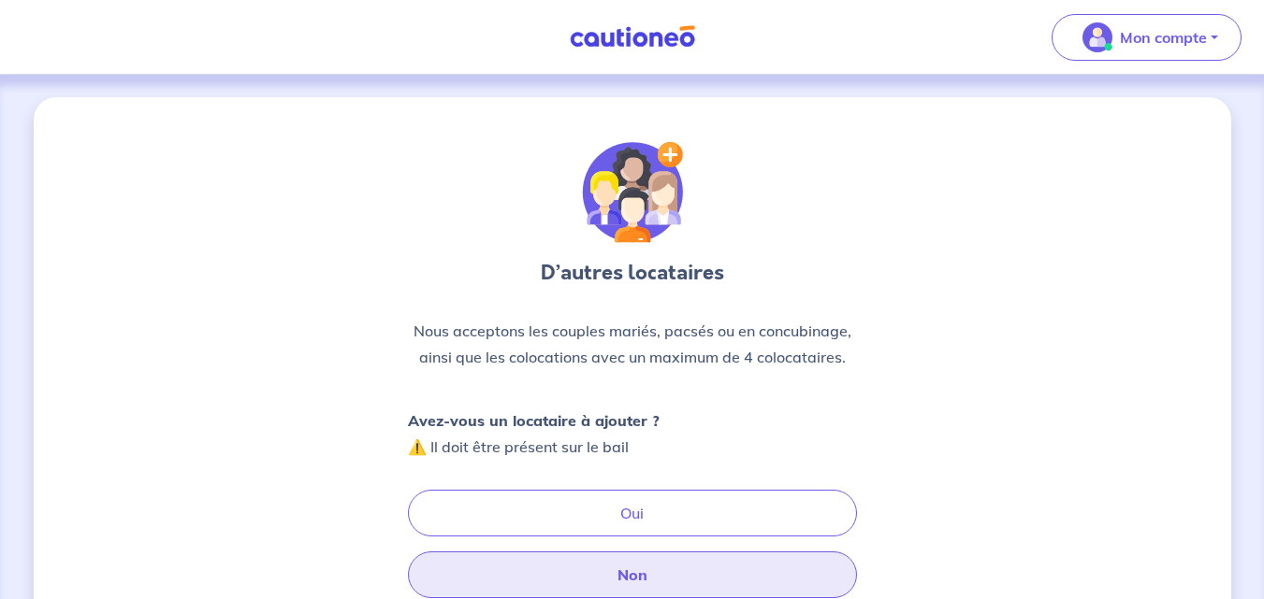
click at [621, 577] on button "Non" at bounding box center [632, 575] width 449 height 47
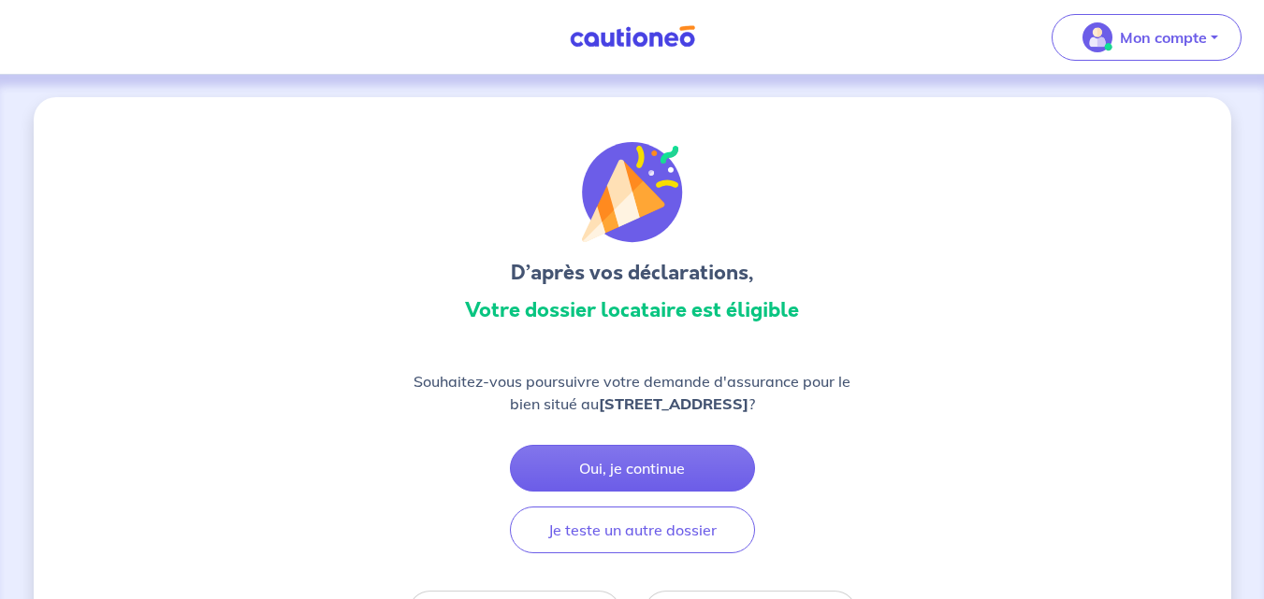
click at [631, 36] on img at bounding box center [632, 36] width 140 height 23
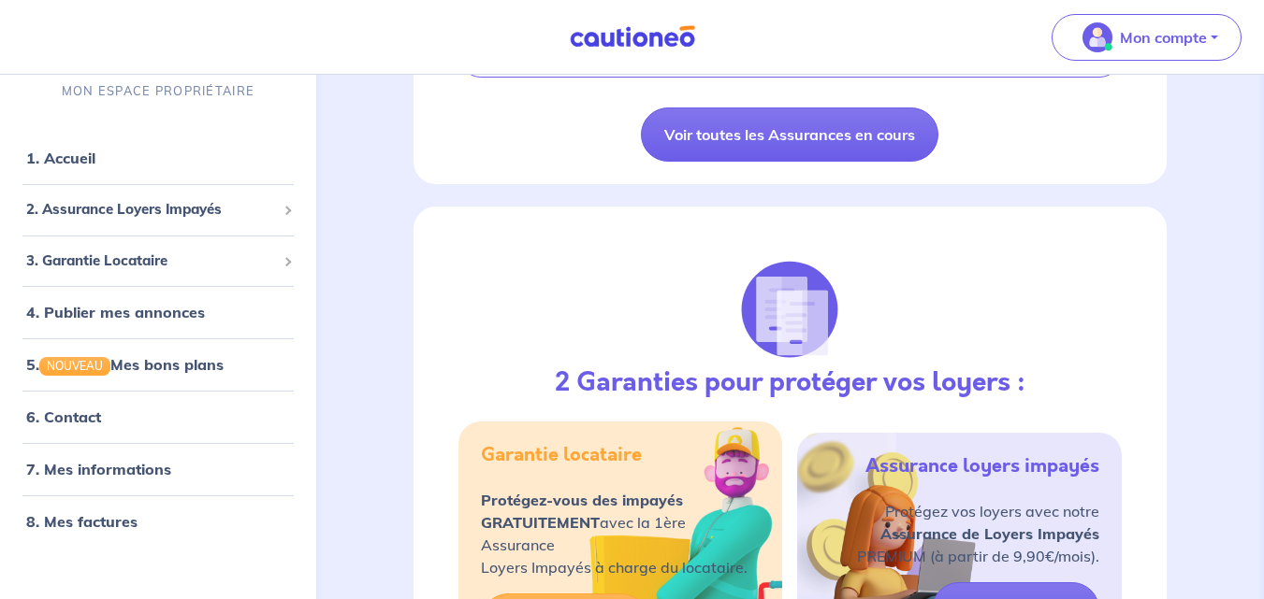
scroll to position [1439, 0]
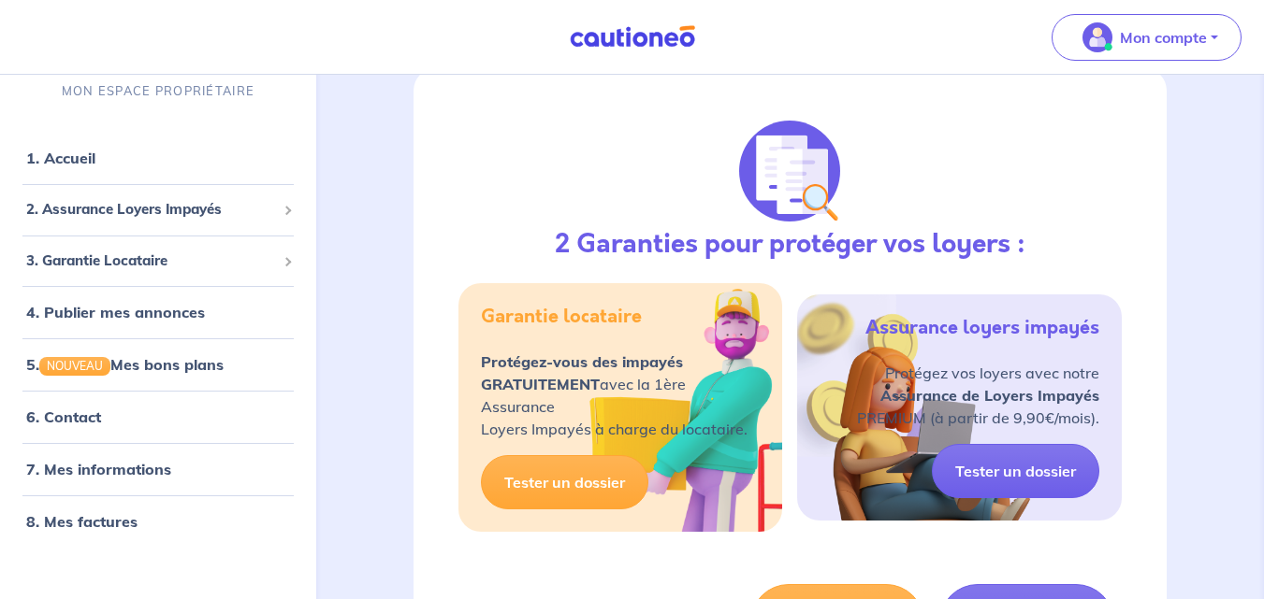
click at [339, 166] on div "ACCUEIL Bonjour [PERSON_NAME] locataire MES GARANTIES EN COURS Les dernières mi…" at bounding box center [790, 131] width 932 height 2992
